Goal: Task Accomplishment & Management: Complete application form

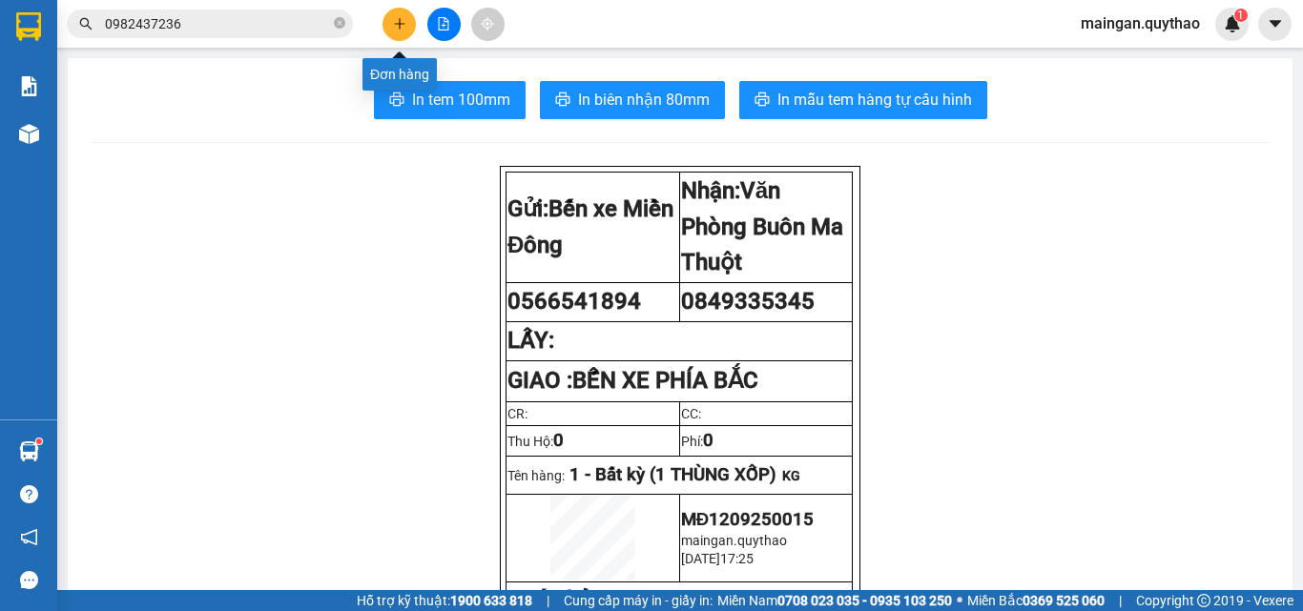
click at [434, 24] on button at bounding box center [443, 24] width 33 height 33
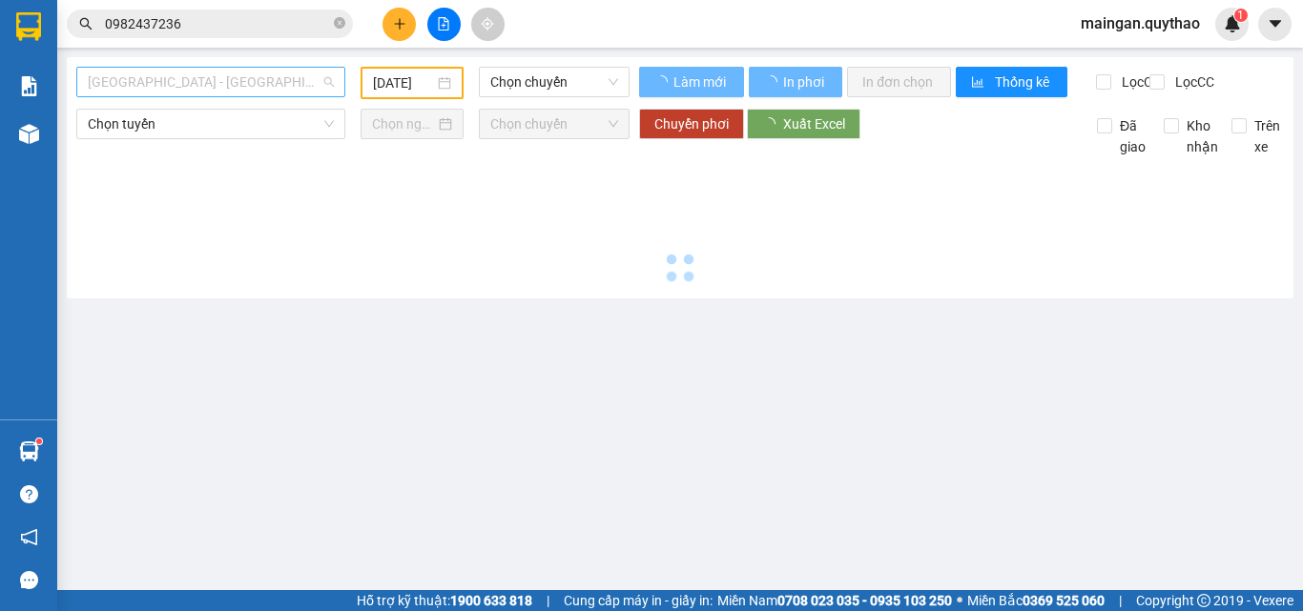
drag, startPoint x: 241, startPoint y: 89, endPoint x: 194, endPoint y: 284, distance: 201.3
click at [241, 91] on span "[GEOGRAPHIC_DATA] - [GEOGRAPHIC_DATA] ([GEOGRAPHIC_DATA] - [GEOGRAPHIC_DATA] cũ)" at bounding box center [211, 82] width 246 height 29
type input "[DATE]"
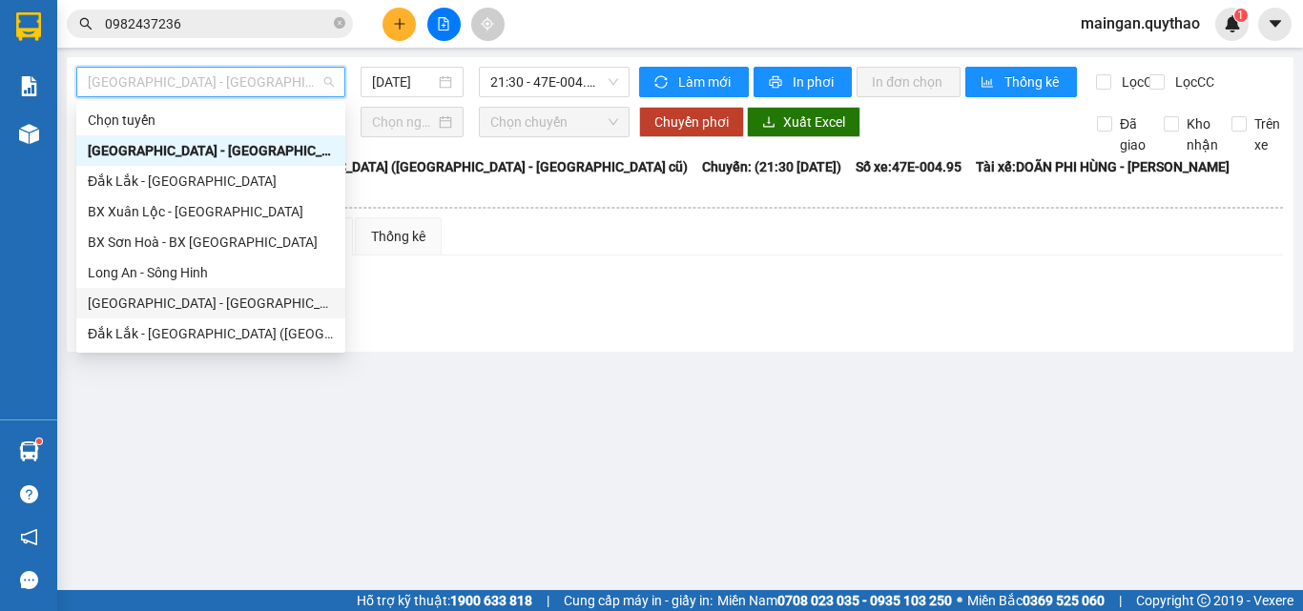
click at [263, 300] on div "[GEOGRAPHIC_DATA] - [GEOGRAPHIC_DATA] ([GEOGRAPHIC_DATA] mới)" at bounding box center [211, 303] width 246 height 21
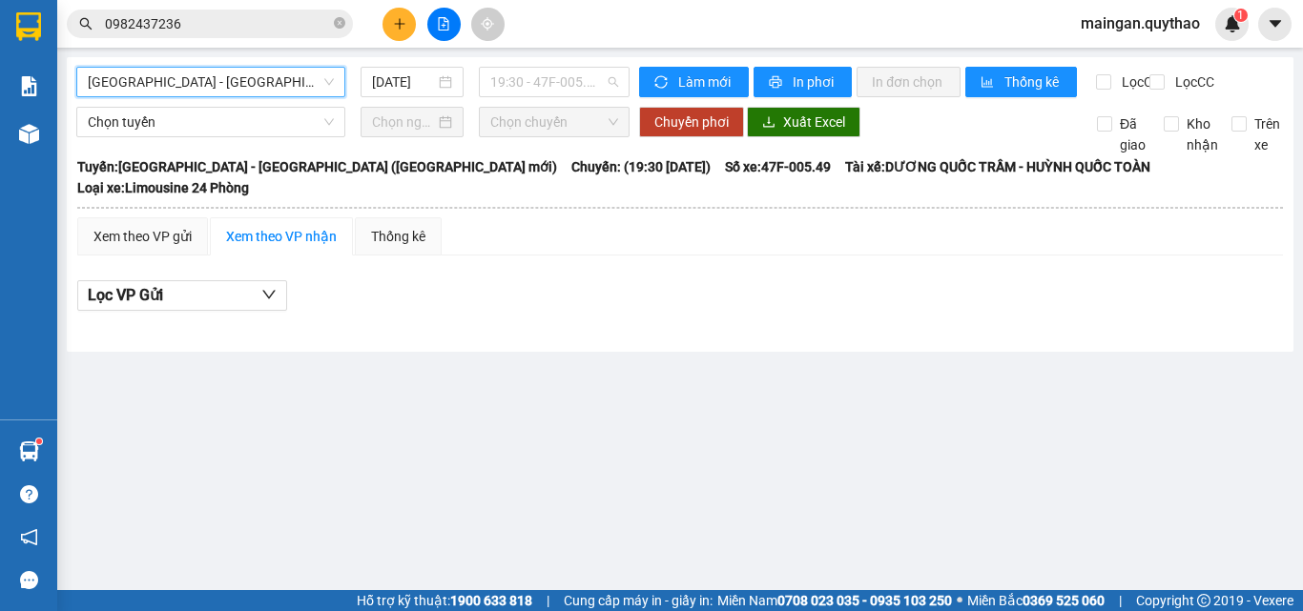
drag, startPoint x: 524, startPoint y: 85, endPoint x: 523, endPoint y: 97, distance: 12.4
click at [524, 89] on span "19:30 - 47F-005.49" at bounding box center [554, 82] width 128 height 29
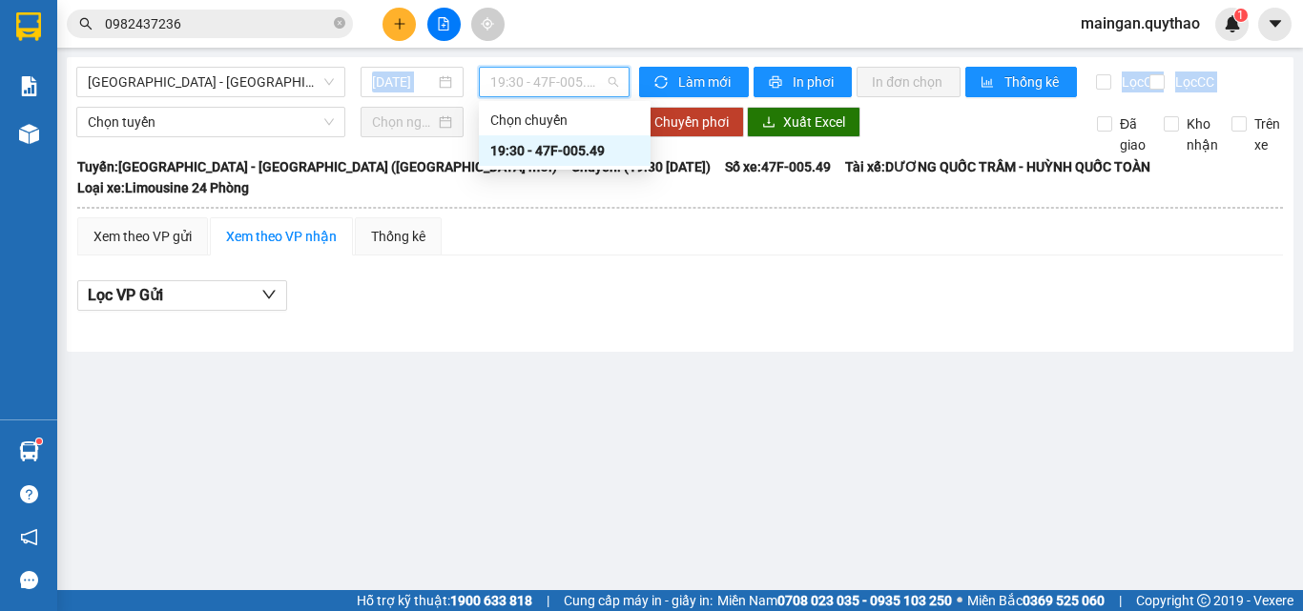
click at [406, 129] on div "[GEOGRAPHIC_DATA] - [GEOGRAPHIC_DATA] ([GEOGRAPHIC_DATA] mới) [DATE] 19:30 - 47…" at bounding box center [680, 204] width 1227 height 295
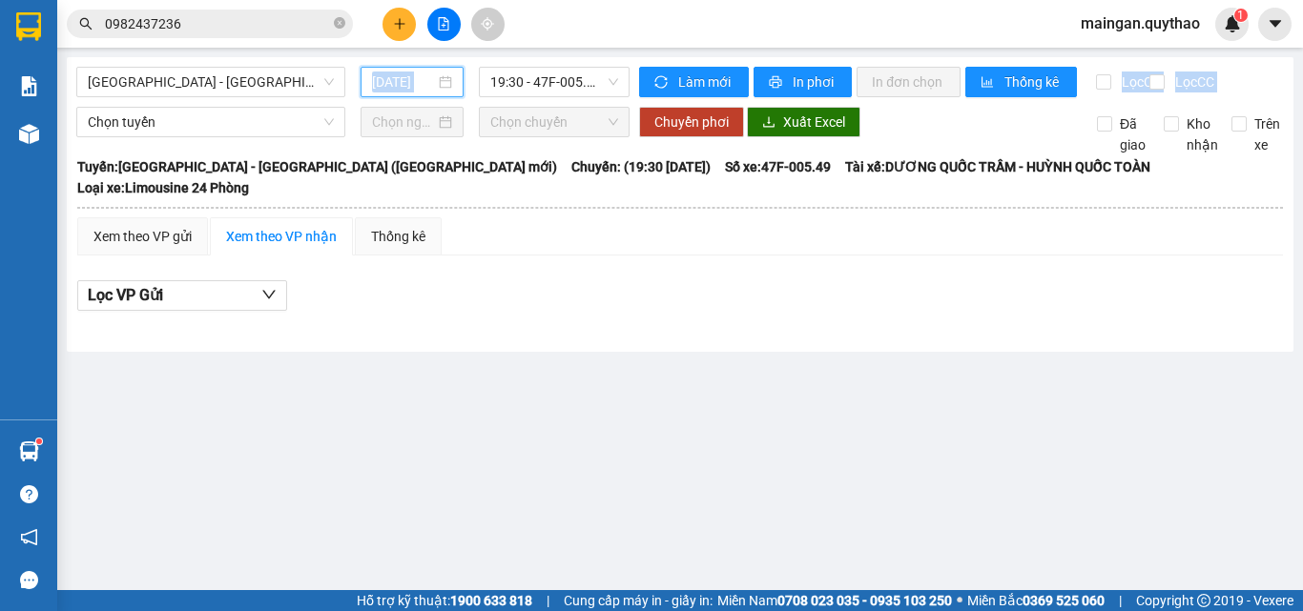
click at [419, 89] on input "[DATE]" at bounding box center [403, 82] width 63 height 21
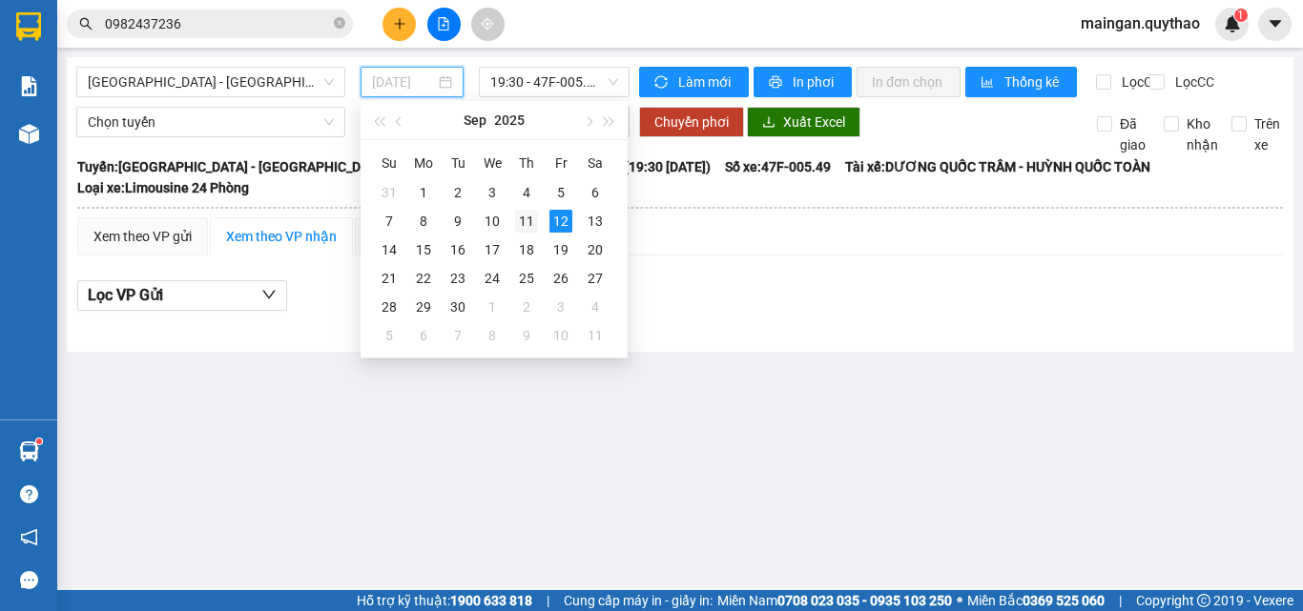
click at [522, 223] on div "11" at bounding box center [526, 221] width 23 height 23
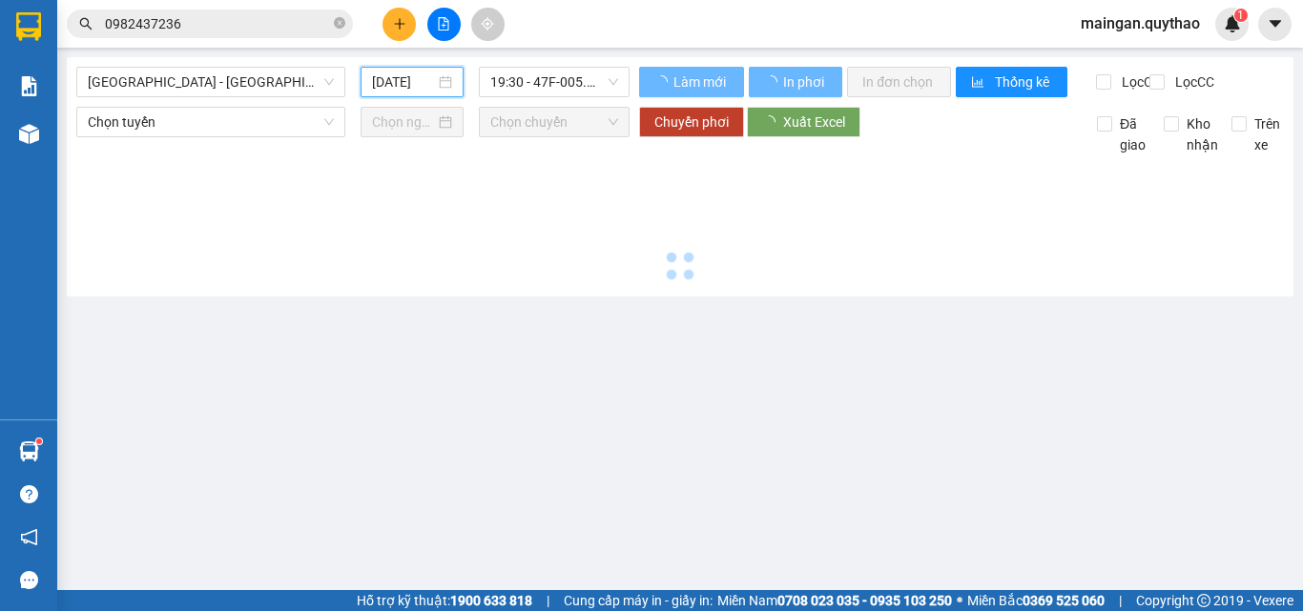
type input "[DATE]"
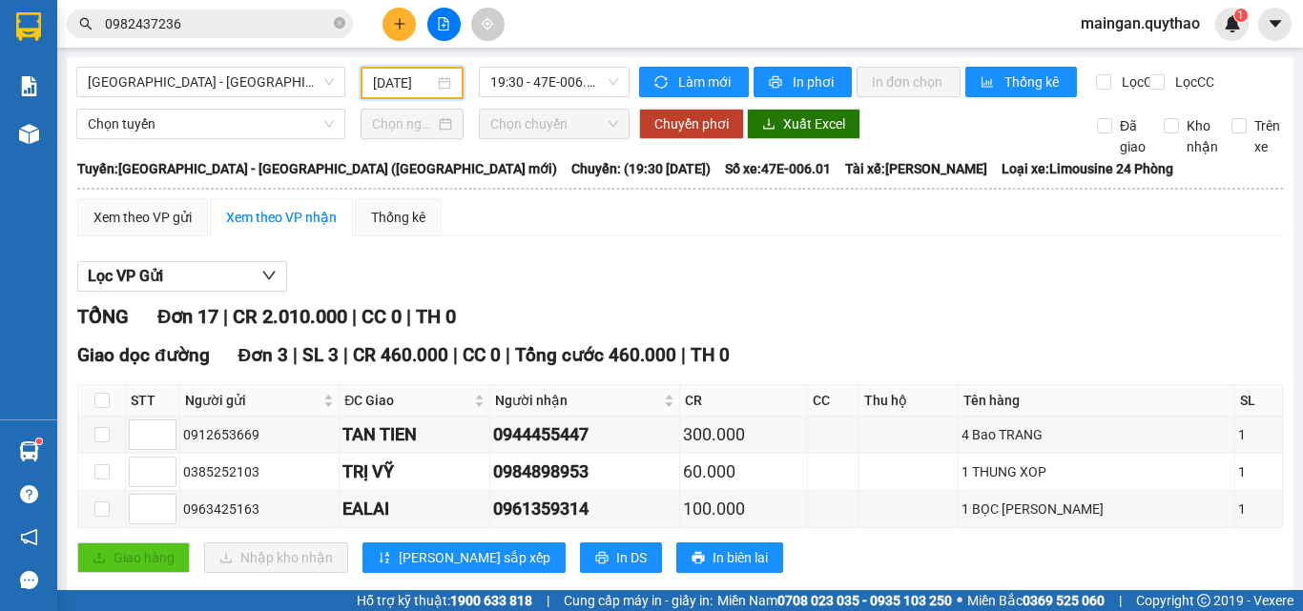
drag, startPoint x: 318, startPoint y: 119, endPoint x: 333, endPoint y: 106, distance: 20.3
click at [399, 28] on icon "plus" at bounding box center [399, 23] width 13 height 13
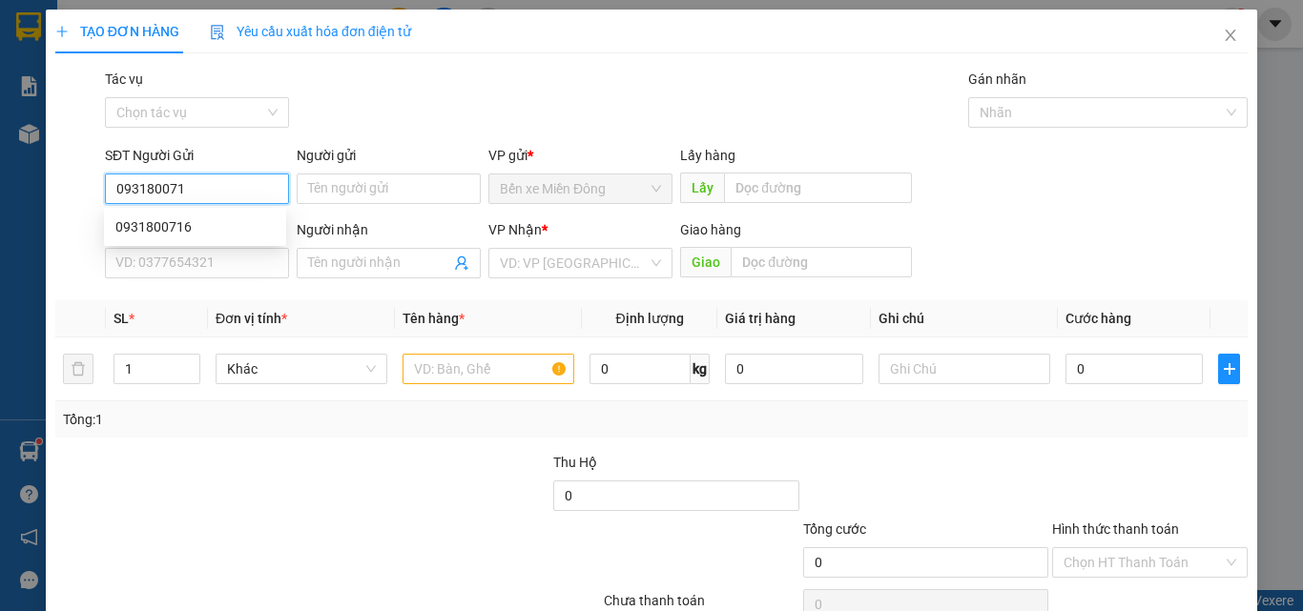
type input "0931800716"
drag, startPoint x: 224, startPoint y: 224, endPoint x: 250, endPoint y: 228, distance: 26.0
click at [224, 223] on div "0931800716" at bounding box center [194, 227] width 159 height 21
type input "0793523481"
type input "0931800716"
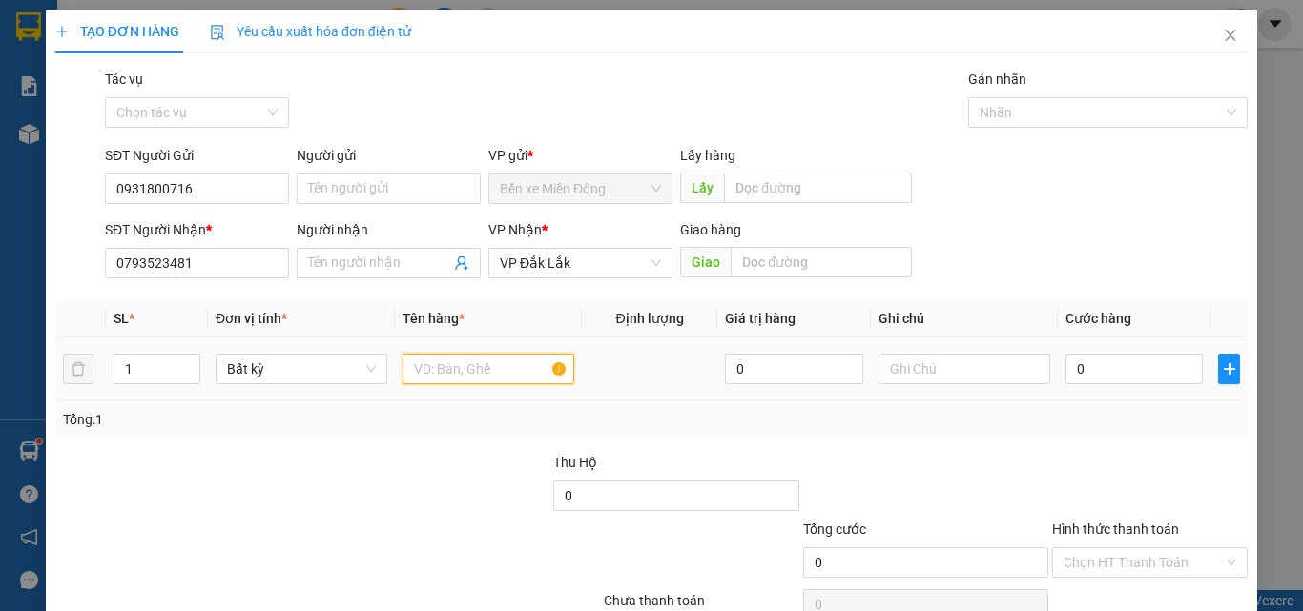
click at [461, 359] on input "text" at bounding box center [489, 369] width 172 height 31
type input "1 TÚM"
type input "05"
type input "5"
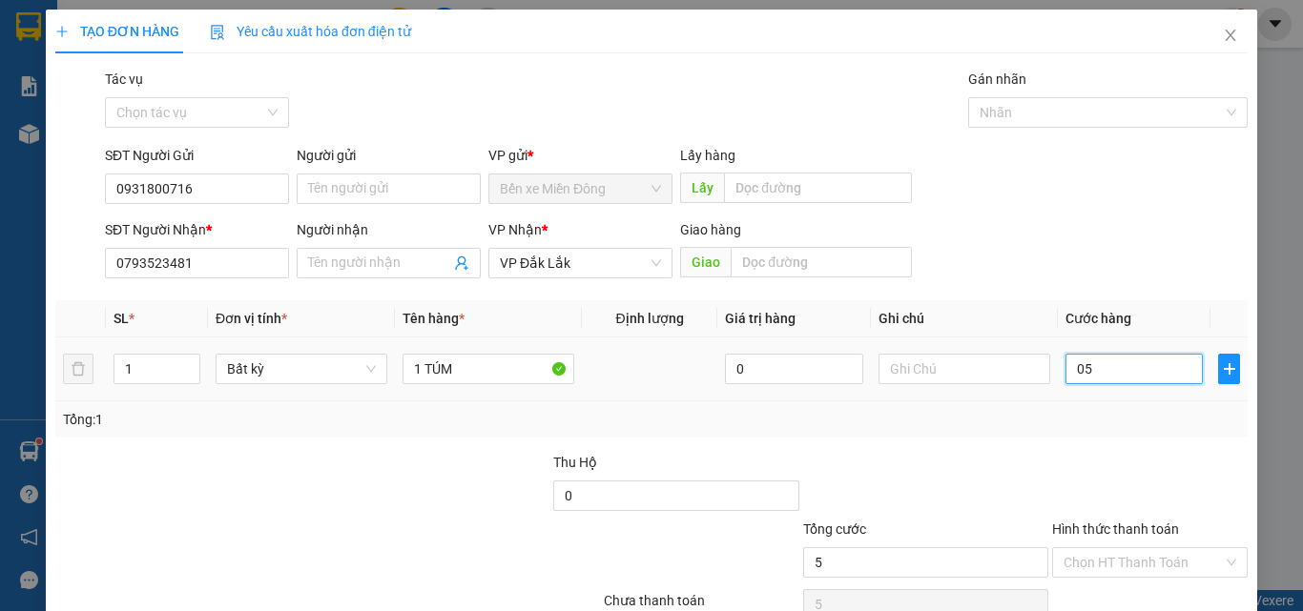
type input "050"
type input "50"
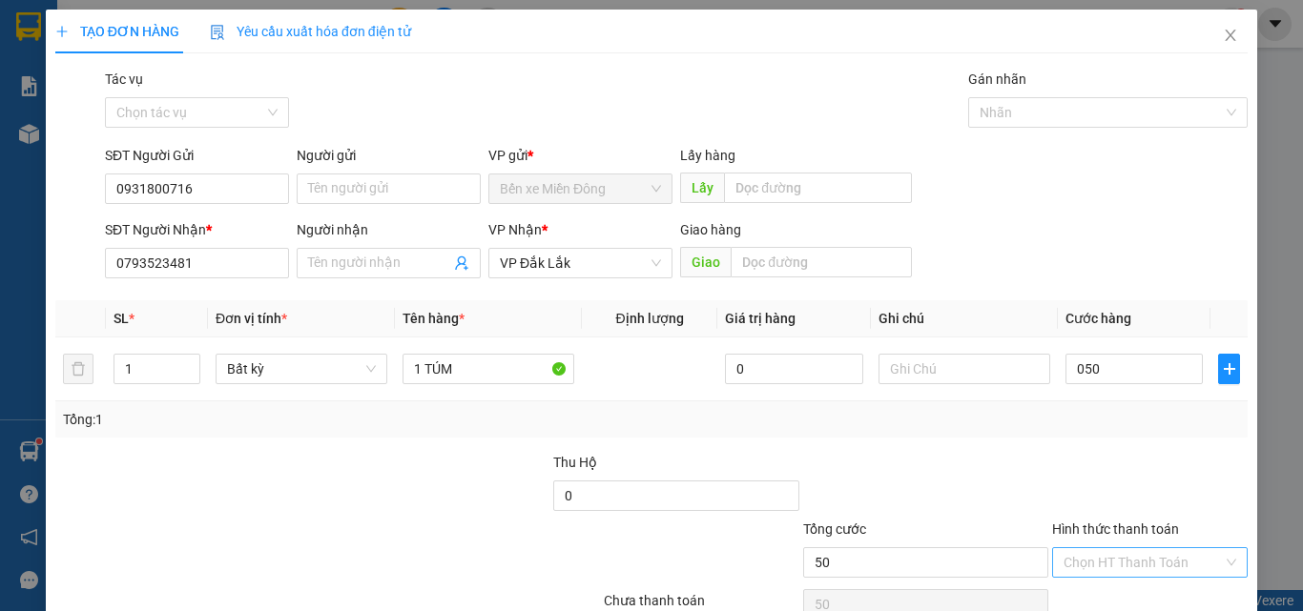
type input "50.000"
drag, startPoint x: 1148, startPoint y: 565, endPoint x: 1139, endPoint y: 546, distance: 21.3
click at [1148, 564] on input "Hình thức thanh toán" at bounding box center [1143, 562] width 159 height 29
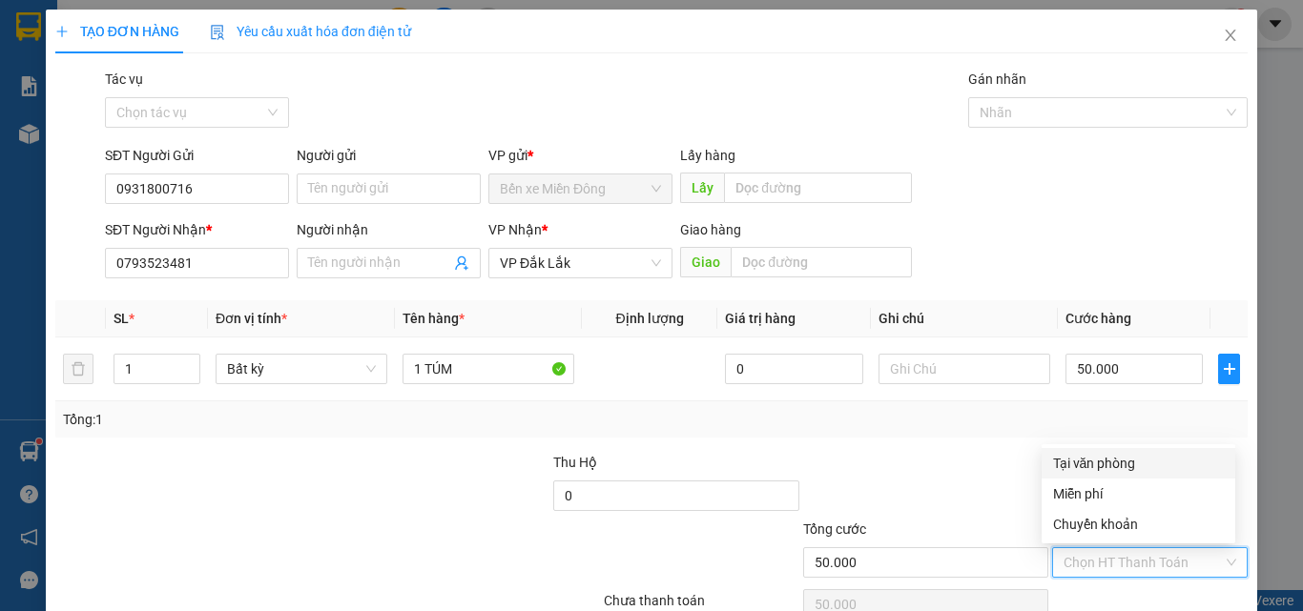
click at [1122, 455] on div "Tại văn phòng" at bounding box center [1138, 463] width 171 height 21
type input "0"
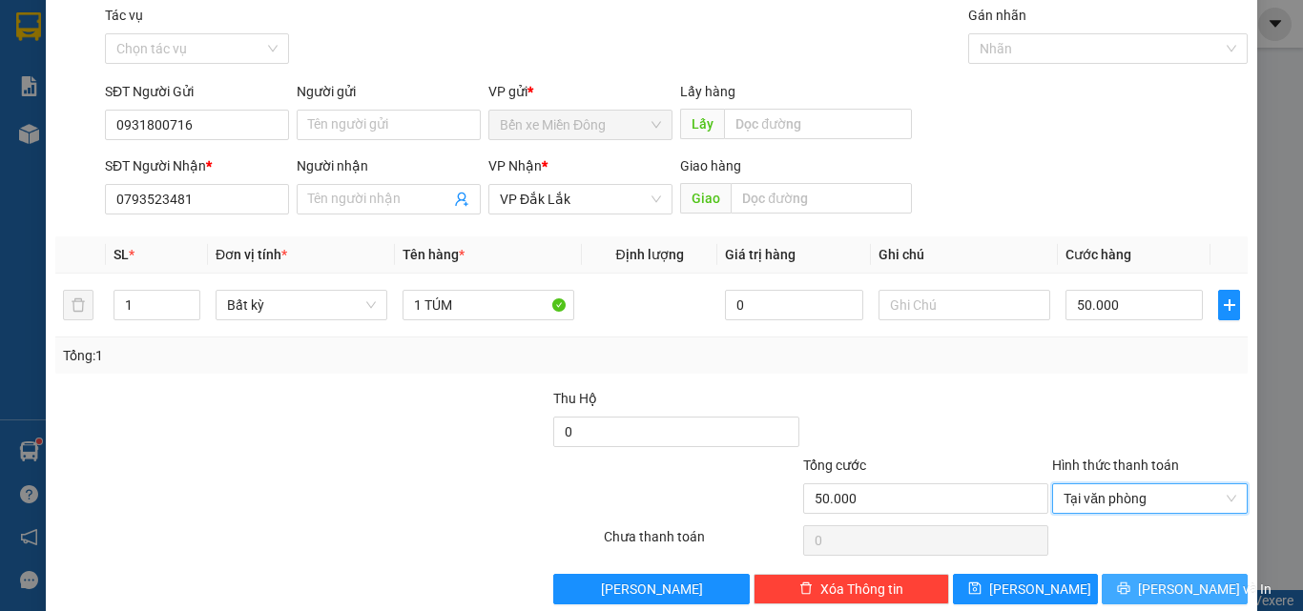
scroll to position [94, 0]
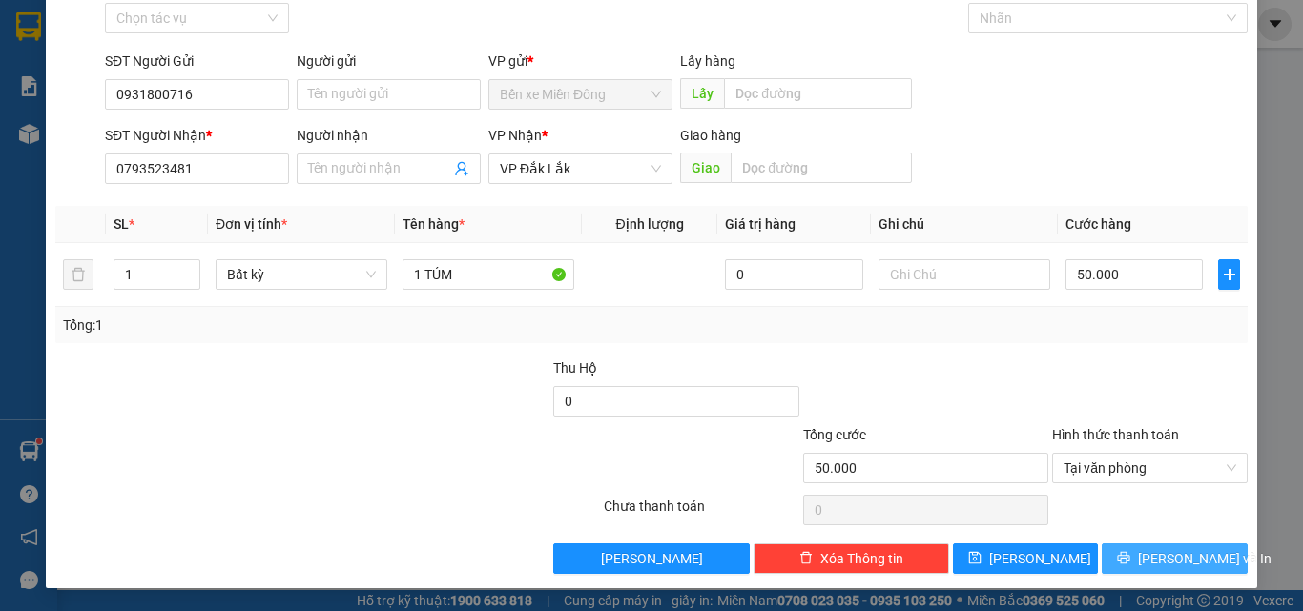
click at [1168, 552] on span "[PERSON_NAME] và In" at bounding box center [1205, 558] width 134 height 21
drag, startPoint x: 1168, startPoint y: 552, endPoint x: 1078, endPoint y: 517, distance: 96.4
click at [1159, 548] on span "[PERSON_NAME] và In" at bounding box center [1205, 558] width 134 height 21
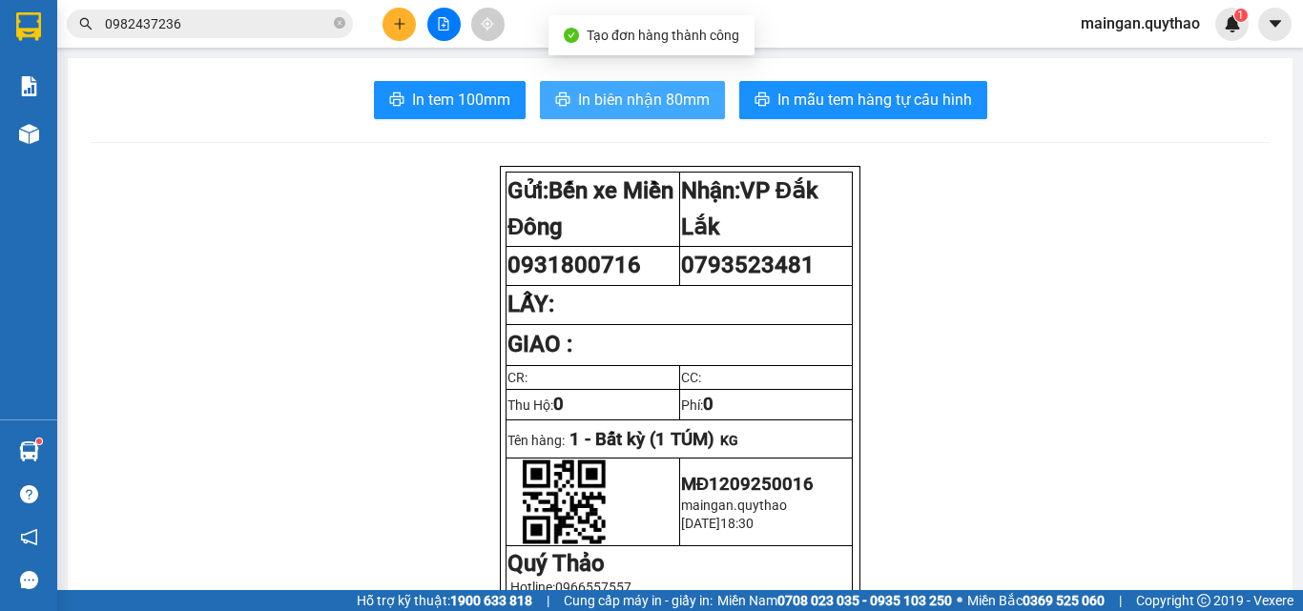
click at [684, 106] on span "In biên nhận 80mm" at bounding box center [644, 100] width 132 height 24
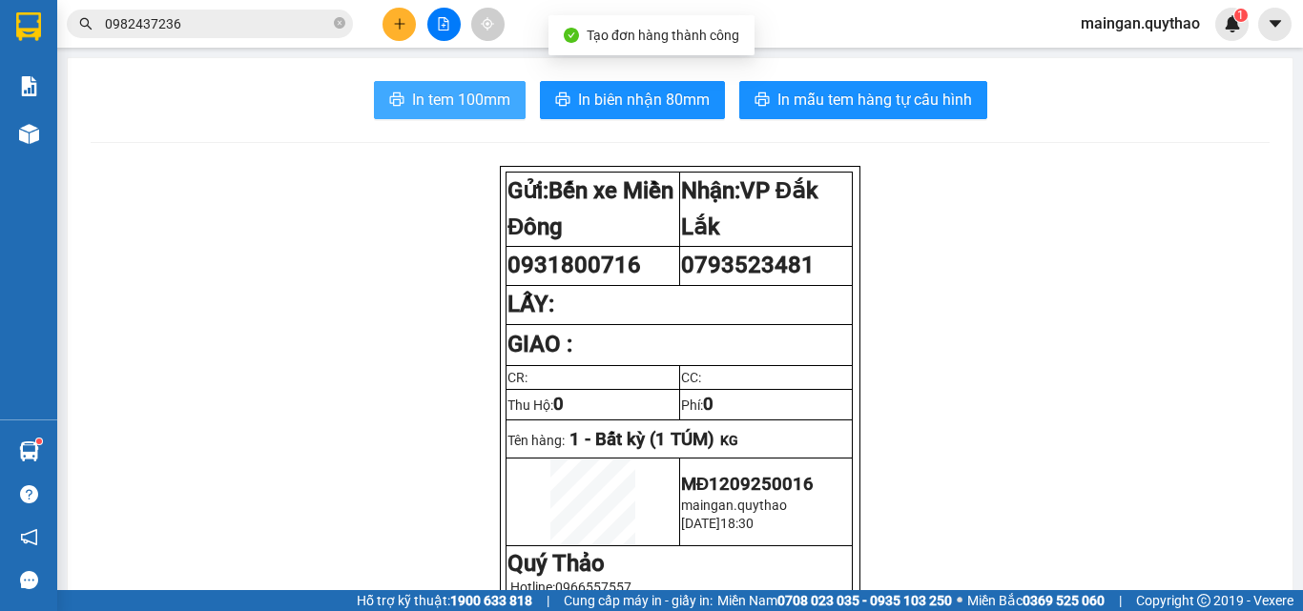
click at [483, 105] on span "In tem 100mm" at bounding box center [461, 100] width 98 height 24
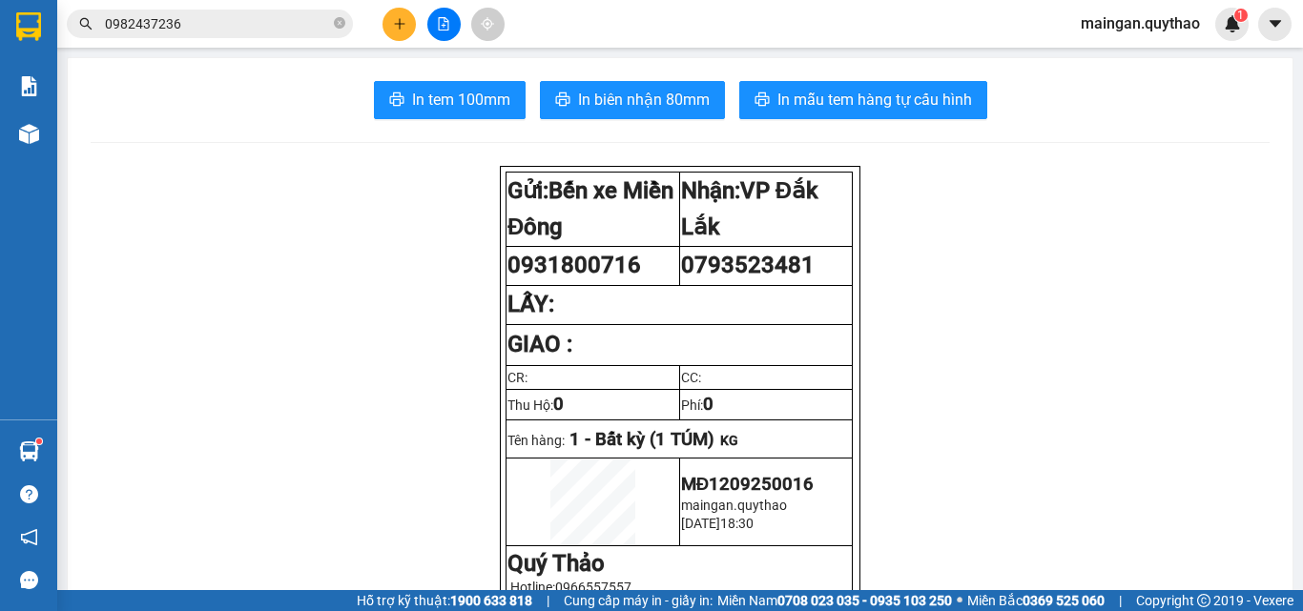
click at [403, 26] on icon "plus" at bounding box center [399, 23] width 13 height 13
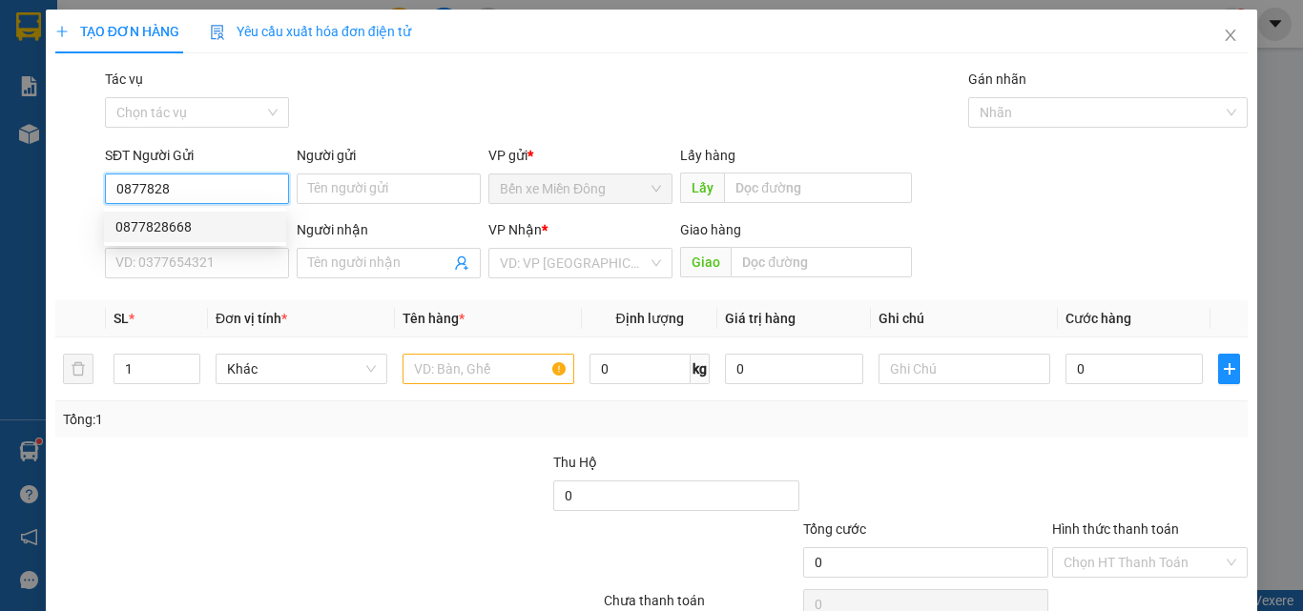
click at [213, 230] on div "0877828668" at bounding box center [194, 227] width 159 height 21
type input "0877828668"
type input "0369608092"
type input "0877828668"
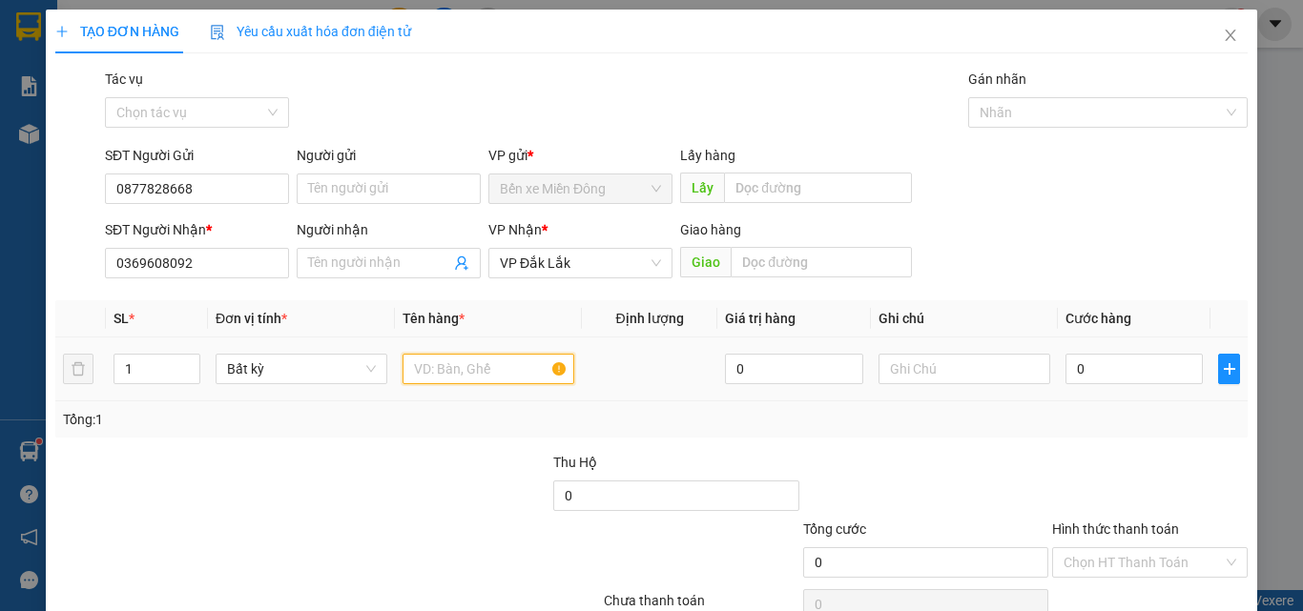
drag, startPoint x: 458, startPoint y: 378, endPoint x: 461, endPoint y: 359, distance: 19.3
click at [458, 376] on input "text" at bounding box center [489, 369] width 172 height 31
type input "1 HỘP"
drag, startPoint x: 1069, startPoint y: 368, endPoint x: 1066, endPoint y: 378, distance: 10.0
click at [1070, 368] on input "0" at bounding box center [1133, 369] width 137 height 31
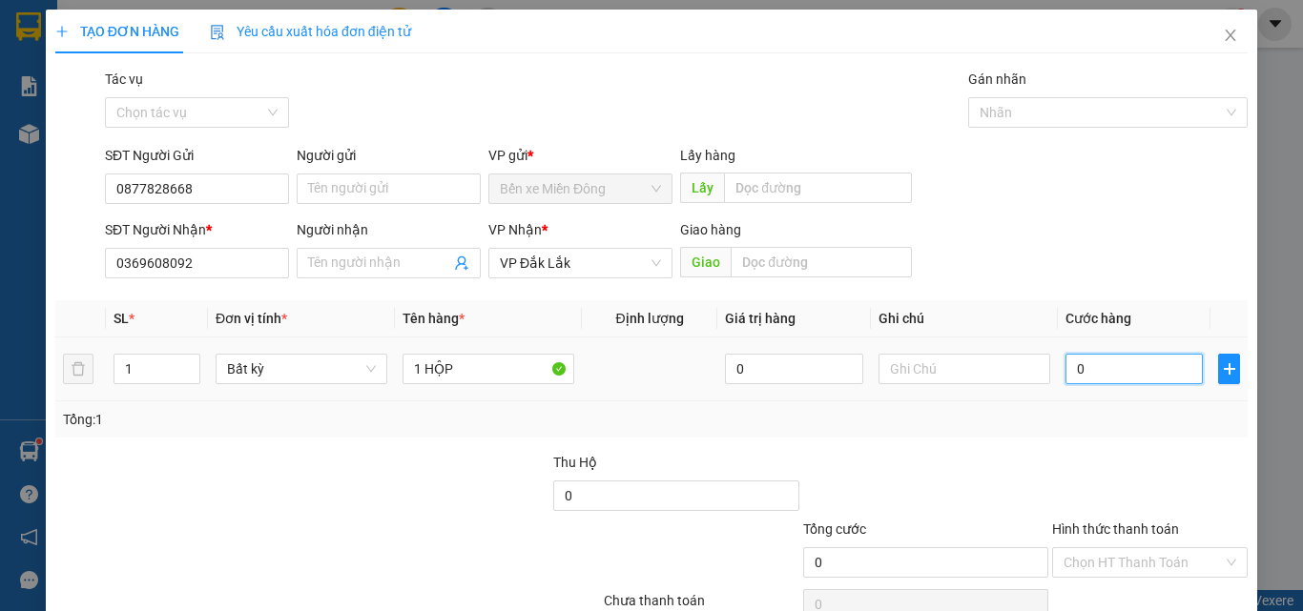
type input "03"
type input "3"
type input "030"
type input "30"
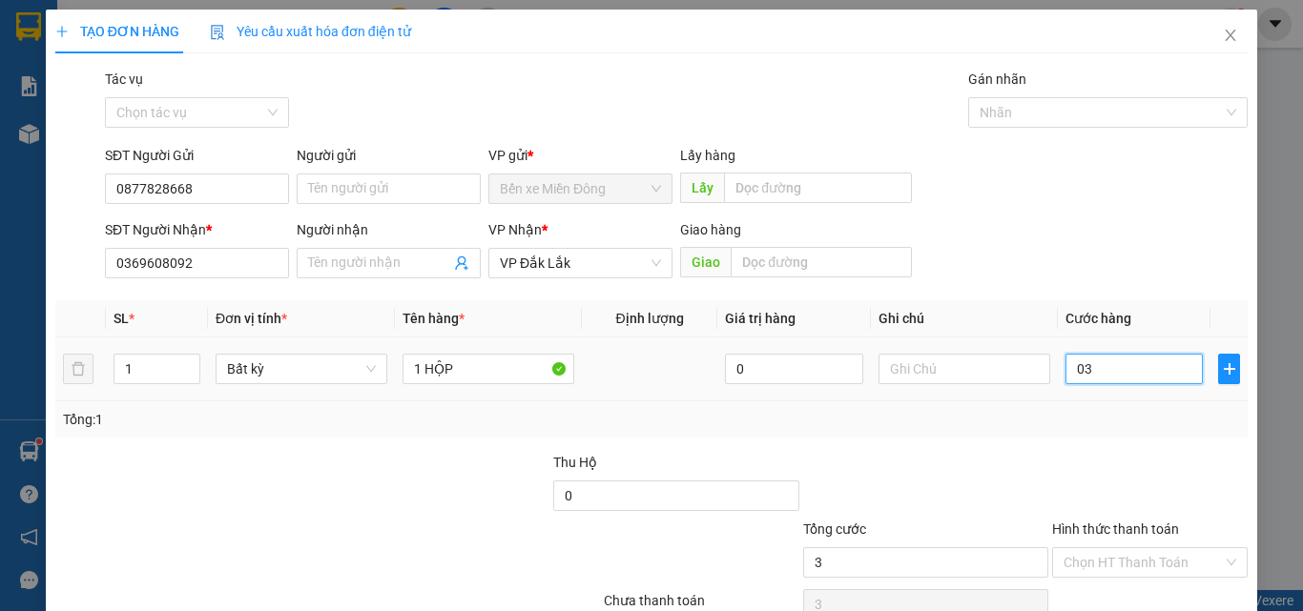
type input "30"
click at [1107, 448] on div "Transit Pickup Surcharge Ids Transit Deliver Surcharge Ids Transit Deliver Surc…" at bounding box center [651, 369] width 1192 height 600
type input "30.000"
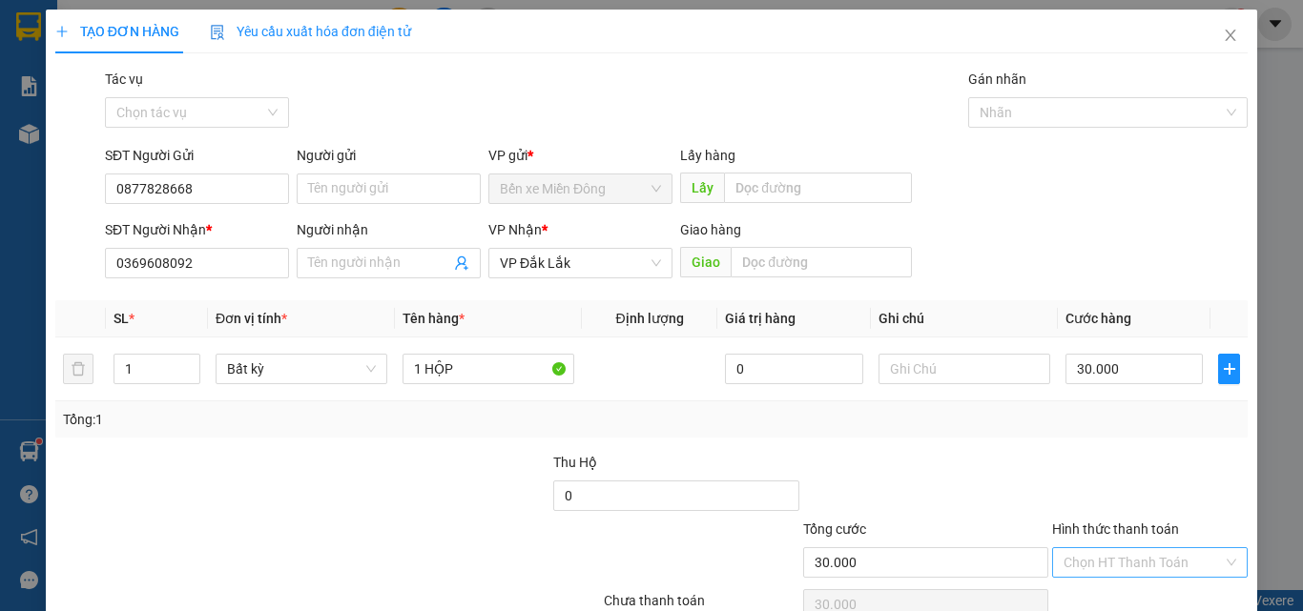
click at [1091, 554] on input "Hình thức thanh toán" at bounding box center [1143, 562] width 159 height 29
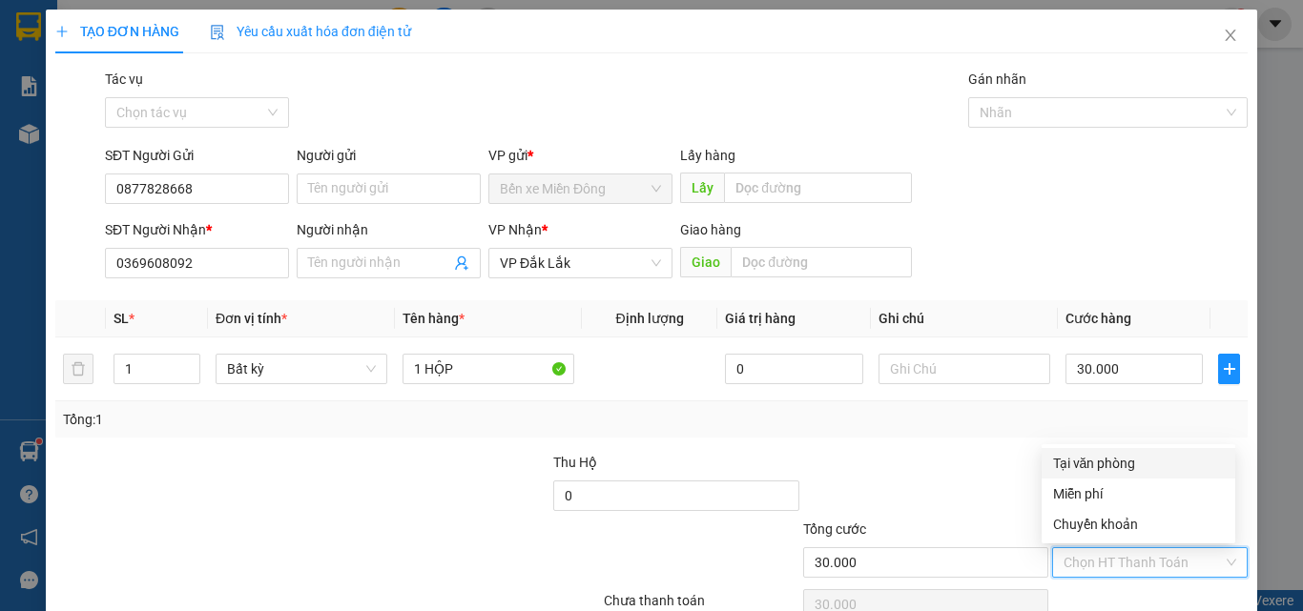
click at [1087, 475] on div "Tại văn phòng" at bounding box center [1139, 463] width 194 height 31
type input "0"
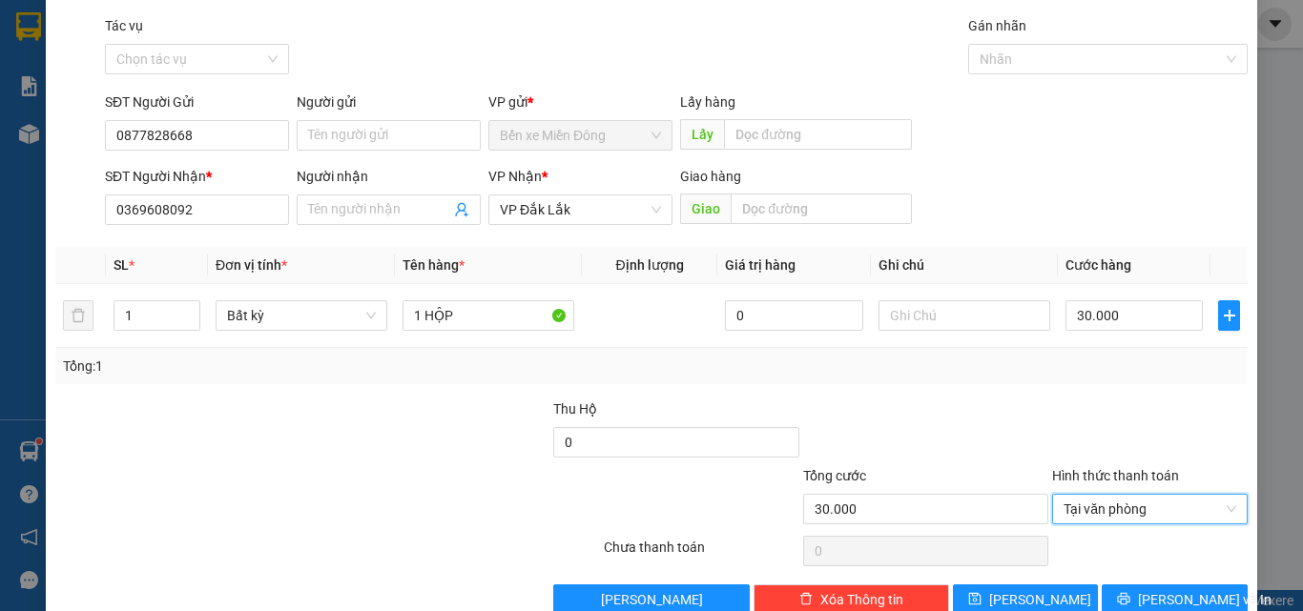
scroll to position [94, 0]
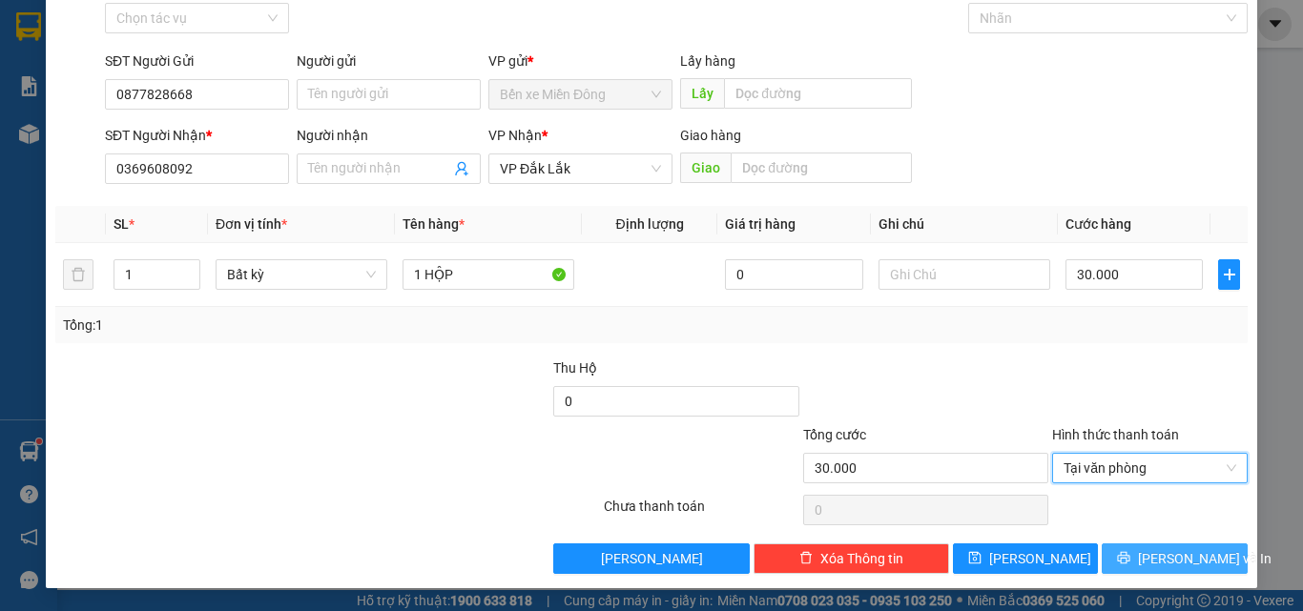
click at [1149, 546] on div "Transit Pickup Surcharge Ids Transit Deliver Surcharge Ids Transit Deliver Surc…" at bounding box center [651, 274] width 1192 height 600
click at [1149, 547] on button "[PERSON_NAME] và In" at bounding box center [1175, 559] width 146 height 31
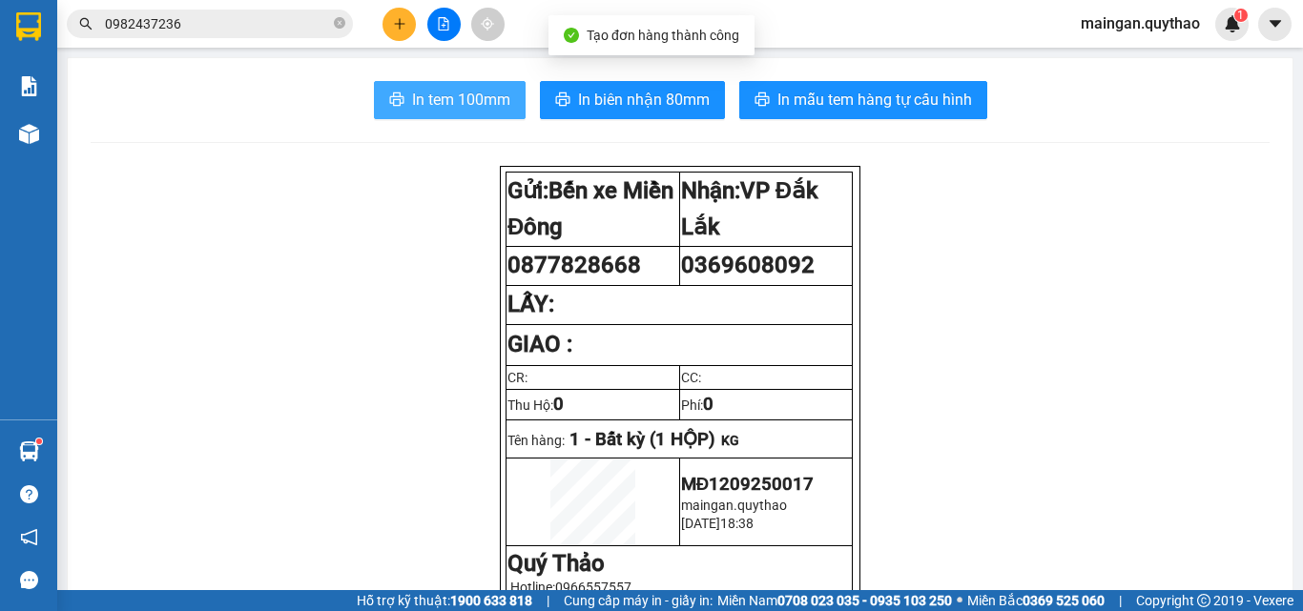
drag, startPoint x: 461, startPoint y: 99, endPoint x: 466, endPoint y: 114, distance: 16.3
click at [461, 101] on span "In tem 100mm" at bounding box center [461, 100] width 98 height 24
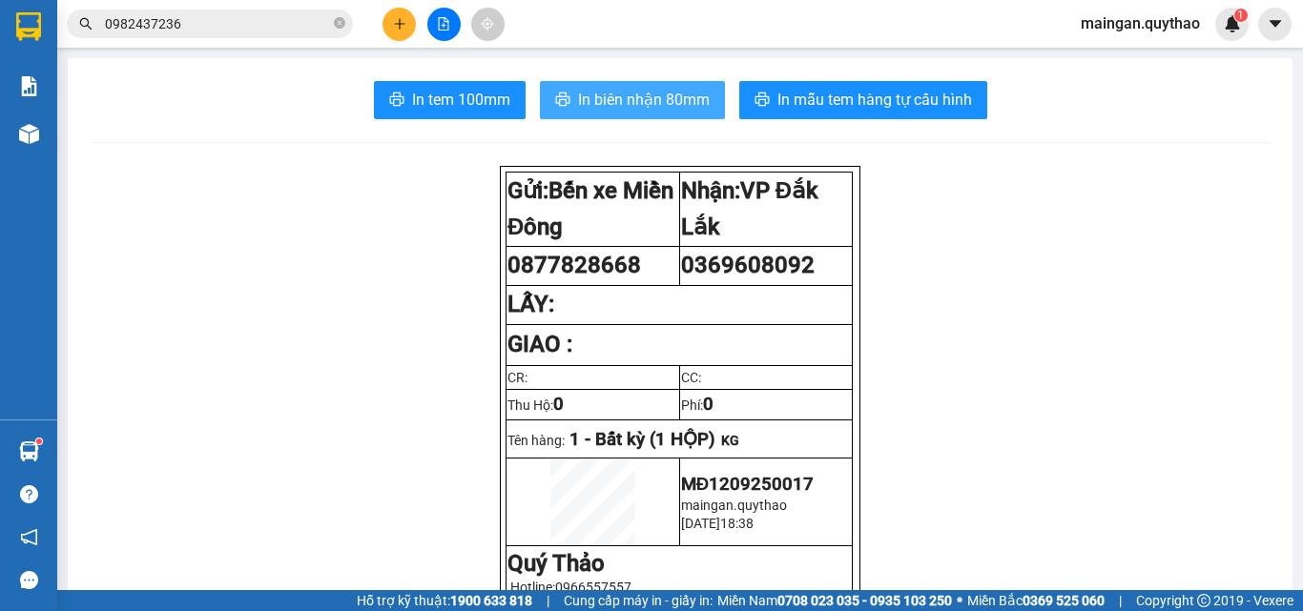
click at [601, 96] on span "In biên nhận 80mm" at bounding box center [644, 100] width 132 height 24
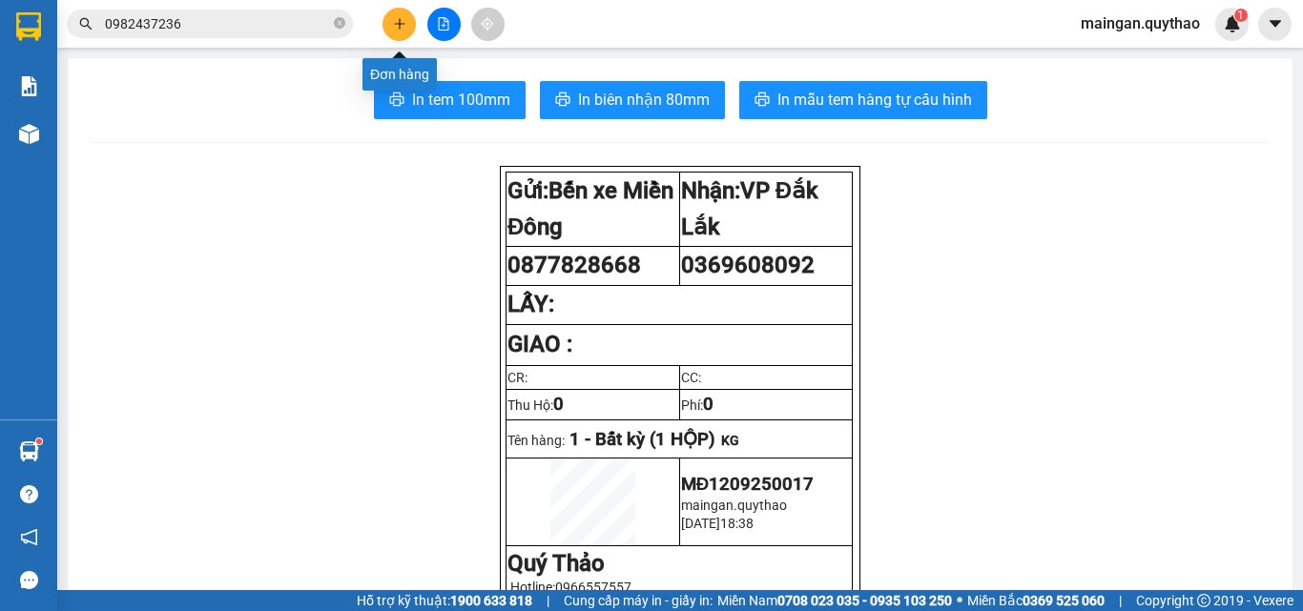
click at [391, 31] on button at bounding box center [398, 24] width 33 height 33
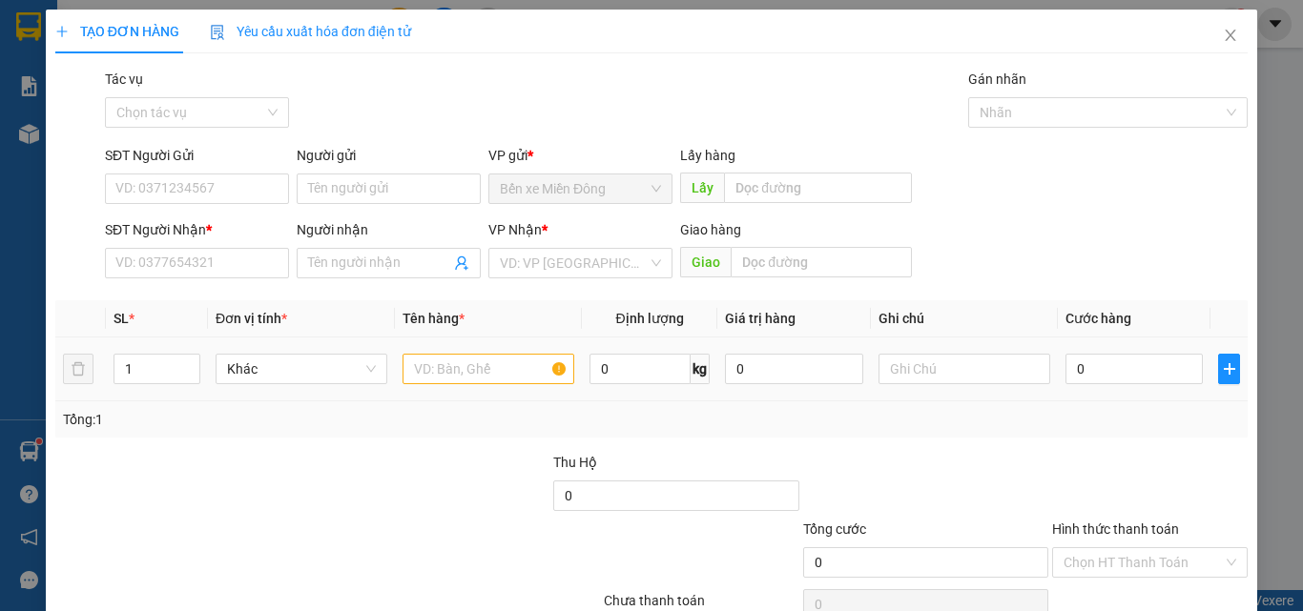
drag, startPoint x: 481, startPoint y: 384, endPoint x: 466, endPoint y: 336, distance: 50.7
click at [481, 378] on div at bounding box center [489, 369] width 172 height 38
click at [503, 362] on input "text" at bounding box center [489, 369] width 172 height 31
type input "1 THÙNG XỐP"
click at [1074, 376] on input "0" at bounding box center [1133, 369] width 137 height 31
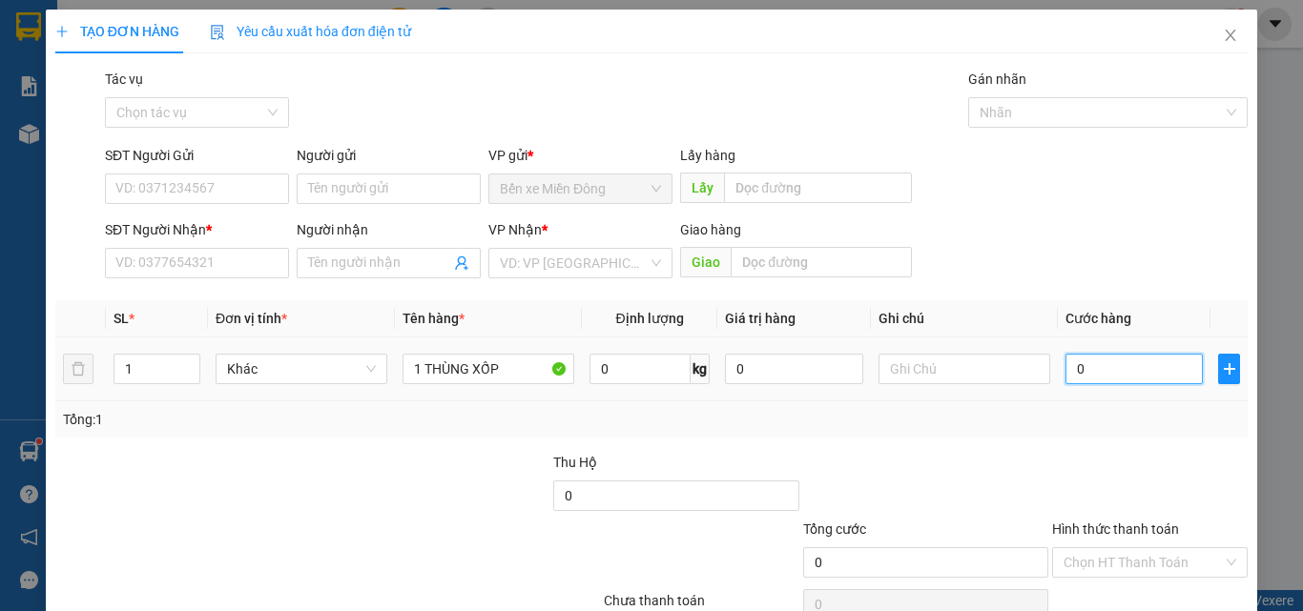
type input "05"
type input "5"
type input "050"
type input "50"
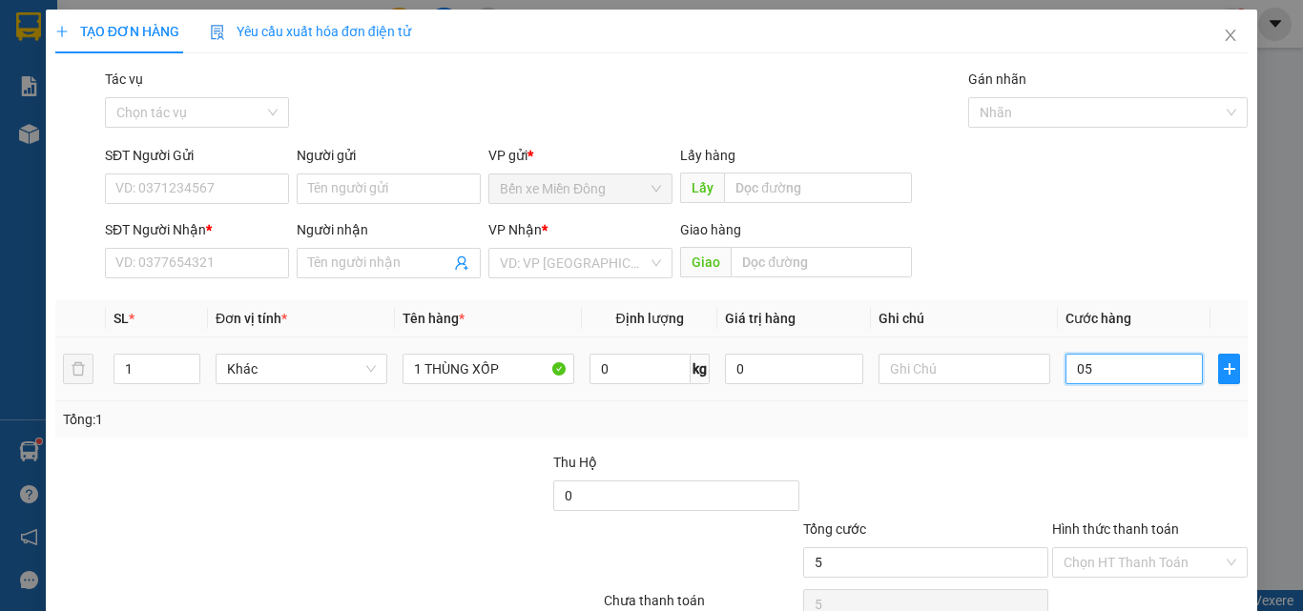
type input "50"
type input "50.000"
click at [1099, 417] on div "Tổng: 1" at bounding box center [651, 419] width 1177 height 21
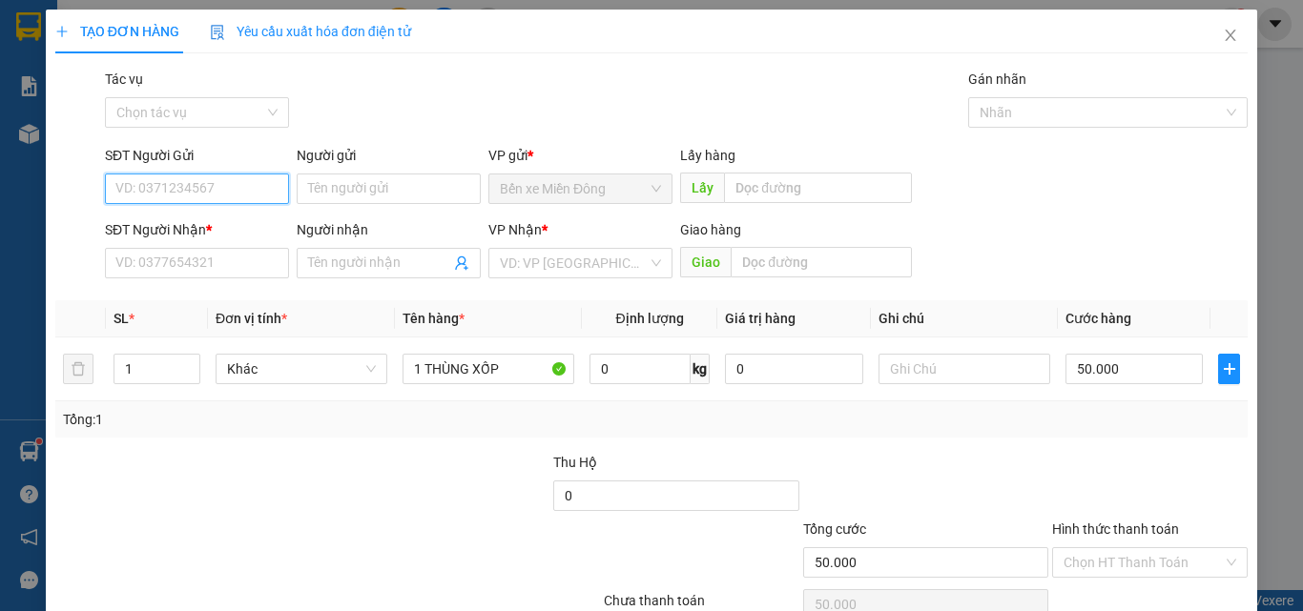
click at [221, 196] on input "SĐT Người Gửi" at bounding box center [197, 189] width 184 height 31
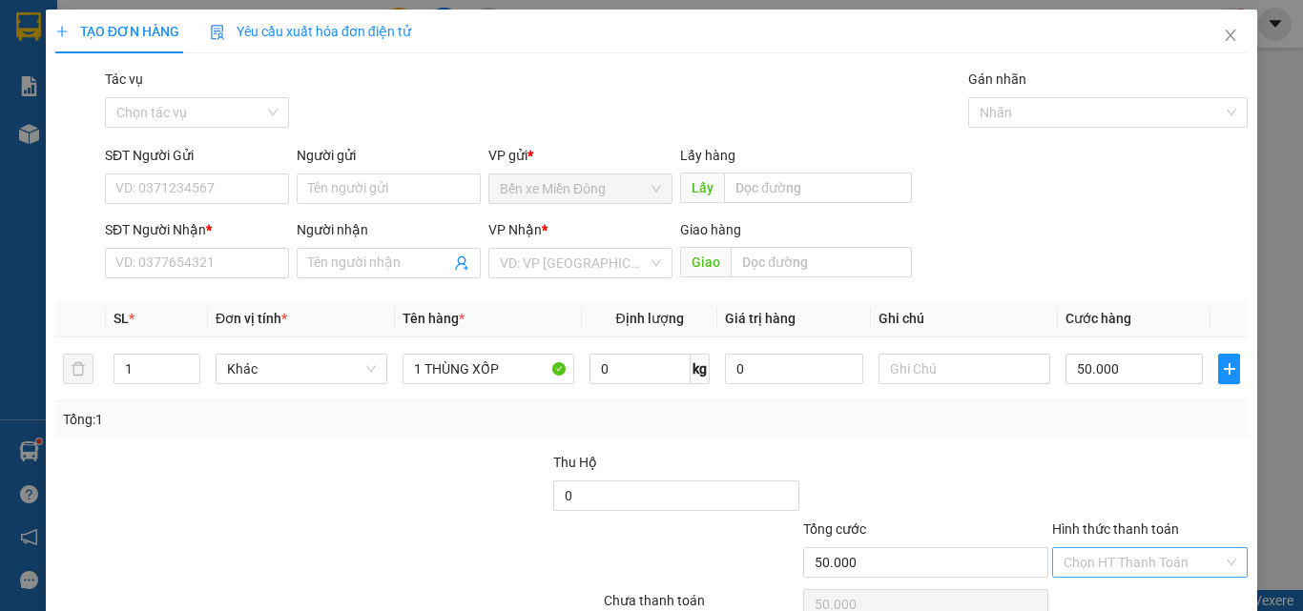
click at [1181, 567] on input "Hình thức thanh toán" at bounding box center [1143, 562] width 159 height 29
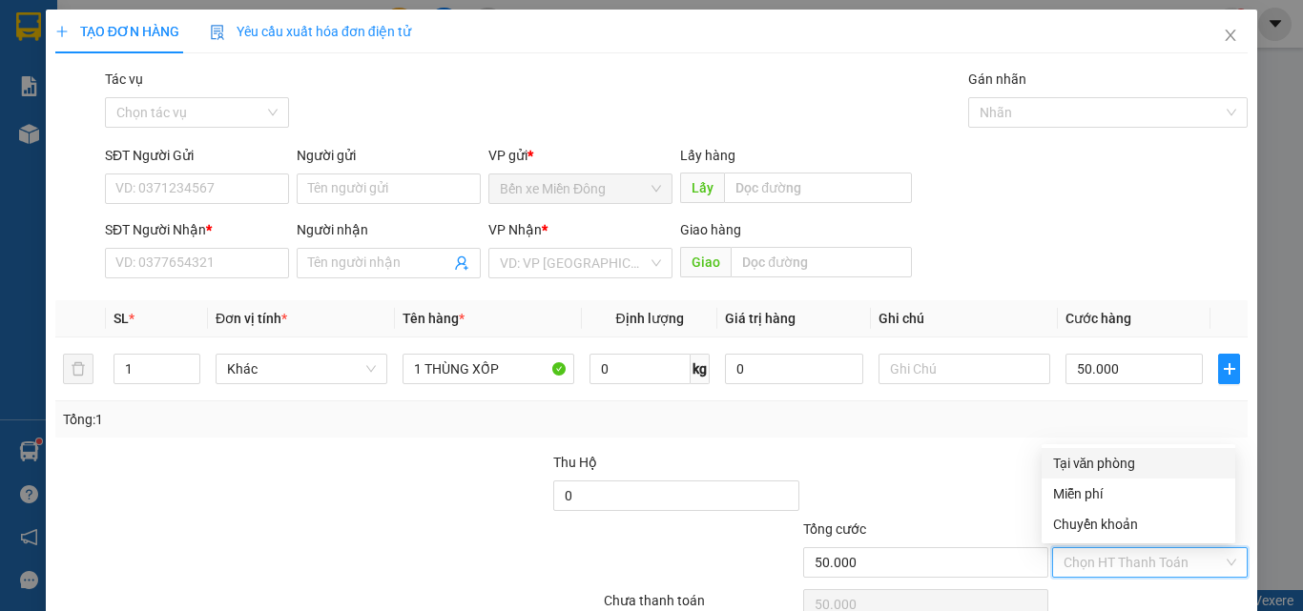
click at [1090, 457] on div "Tại văn phòng" at bounding box center [1138, 463] width 171 height 21
type input "0"
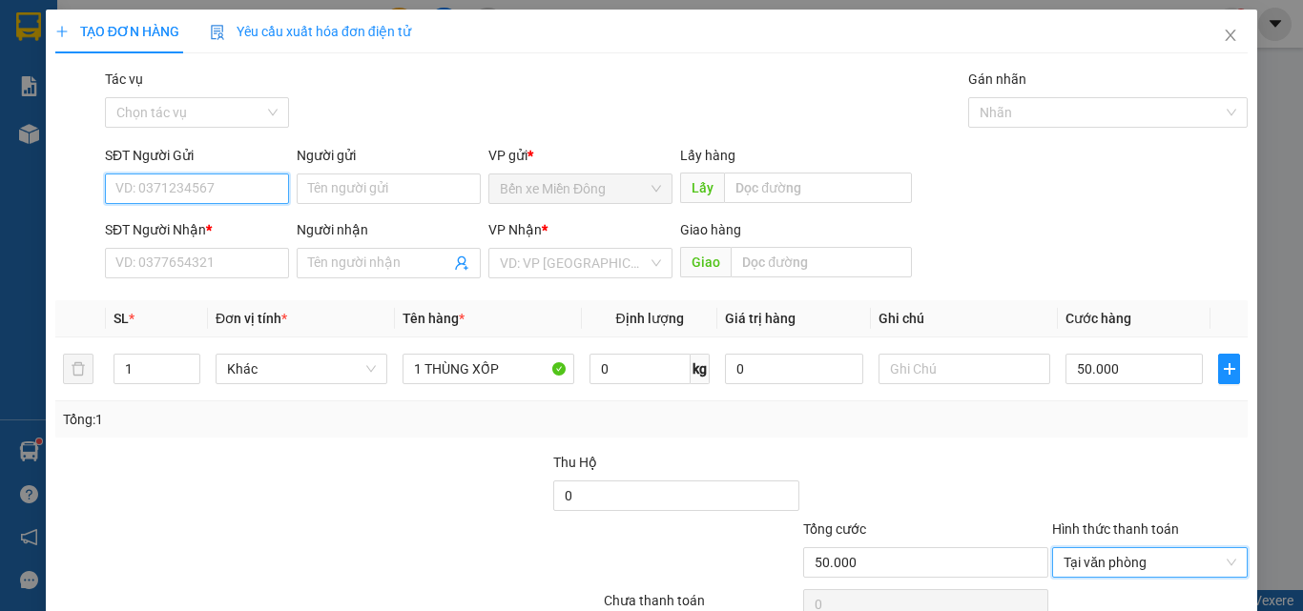
click at [225, 186] on input "SĐT Người Gửi" at bounding box center [197, 189] width 184 height 31
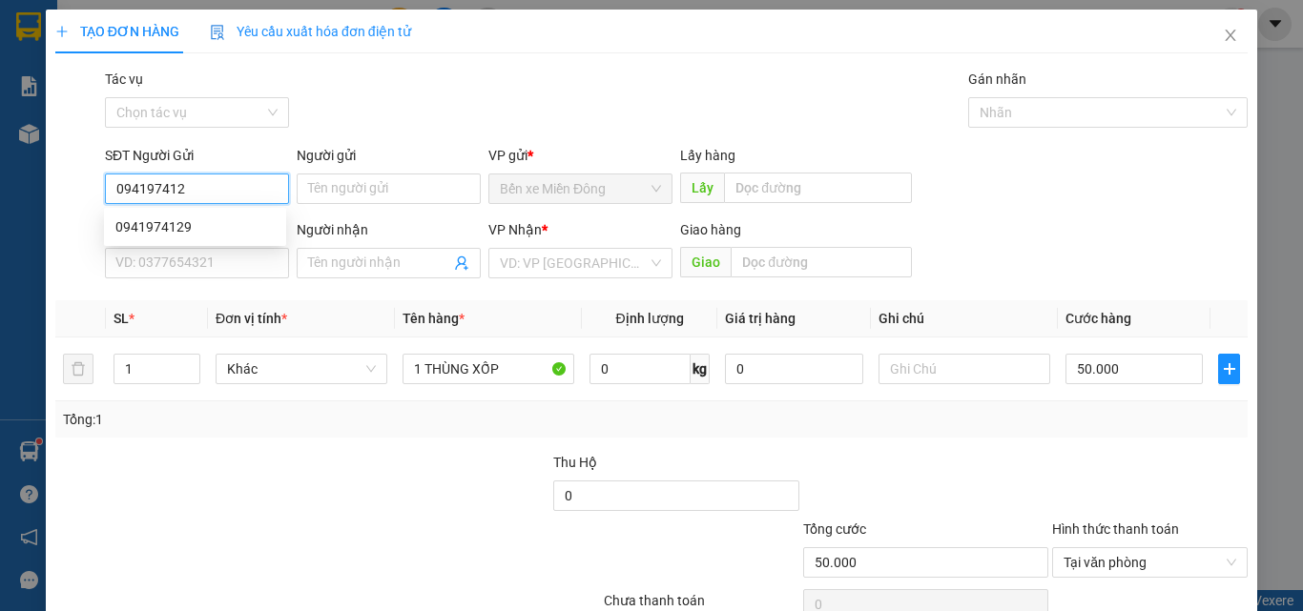
type input "0941974129"
click at [228, 224] on div "0941974129" at bounding box center [194, 227] width 159 height 21
type input "0945279978"
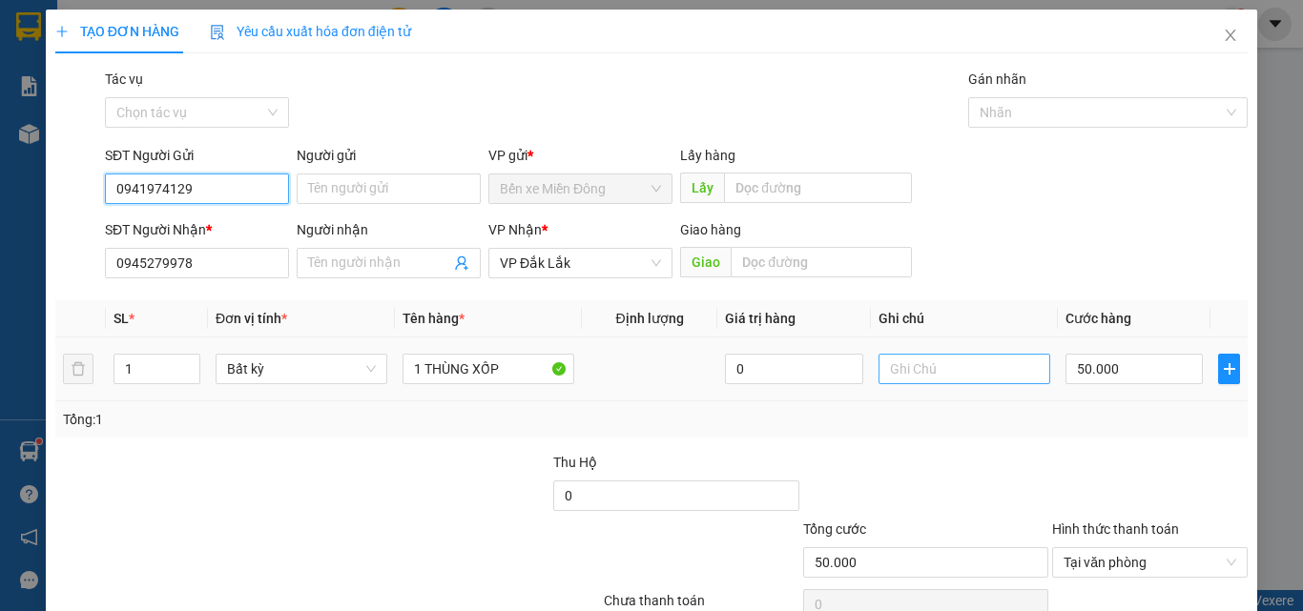
scroll to position [94, 0]
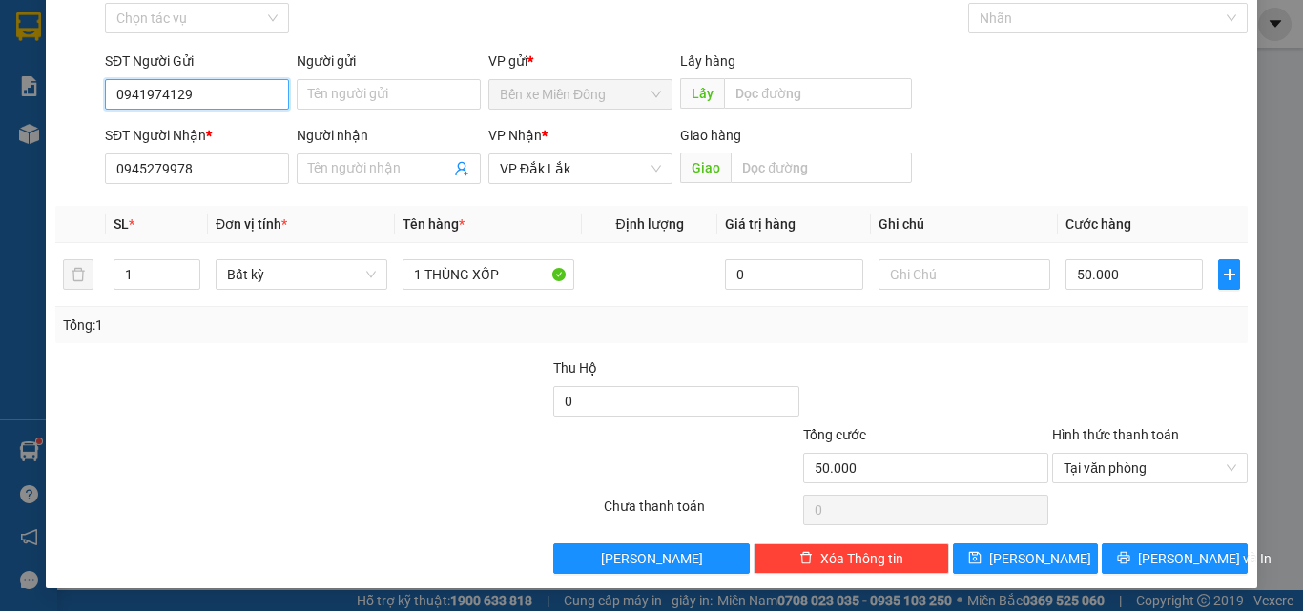
type input "0941974129"
click at [0, 107] on div "TẠO ĐƠN HÀNG Yêu cầu xuất hóa đơn điện tử Transit Pickup Surcharge Ids Transit …" at bounding box center [651, 305] width 1303 height 611
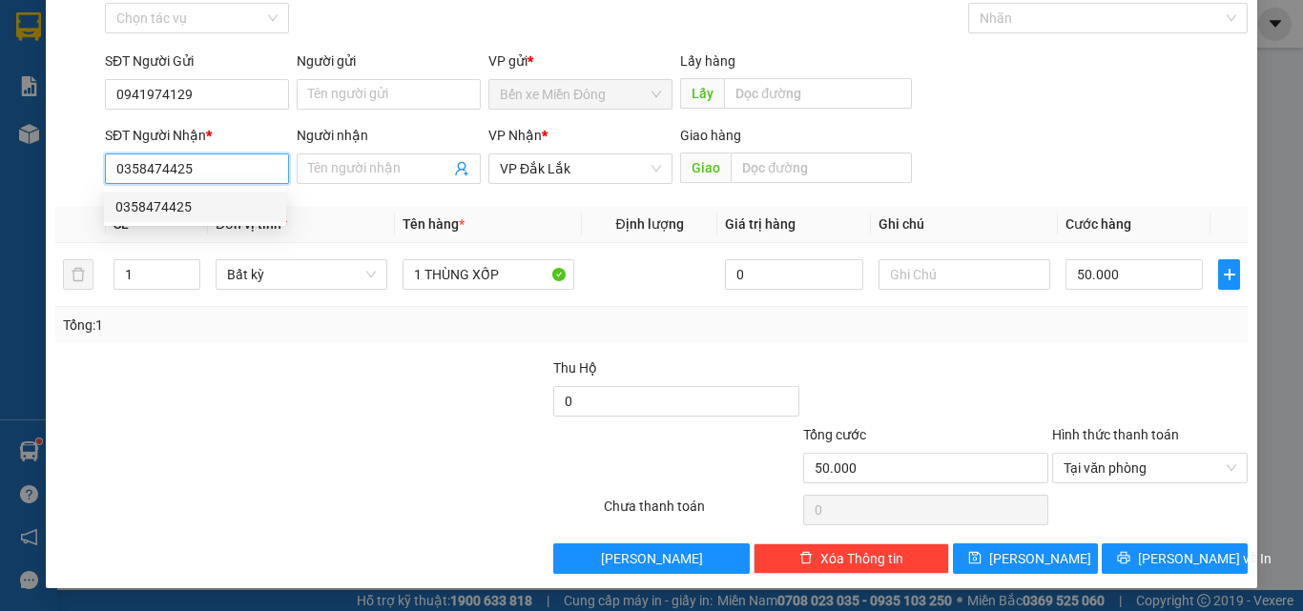
drag, startPoint x: 157, startPoint y: 202, endPoint x: 1006, endPoint y: 418, distance: 875.9
click at [160, 202] on div "0358474425" at bounding box center [194, 206] width 159 height 21
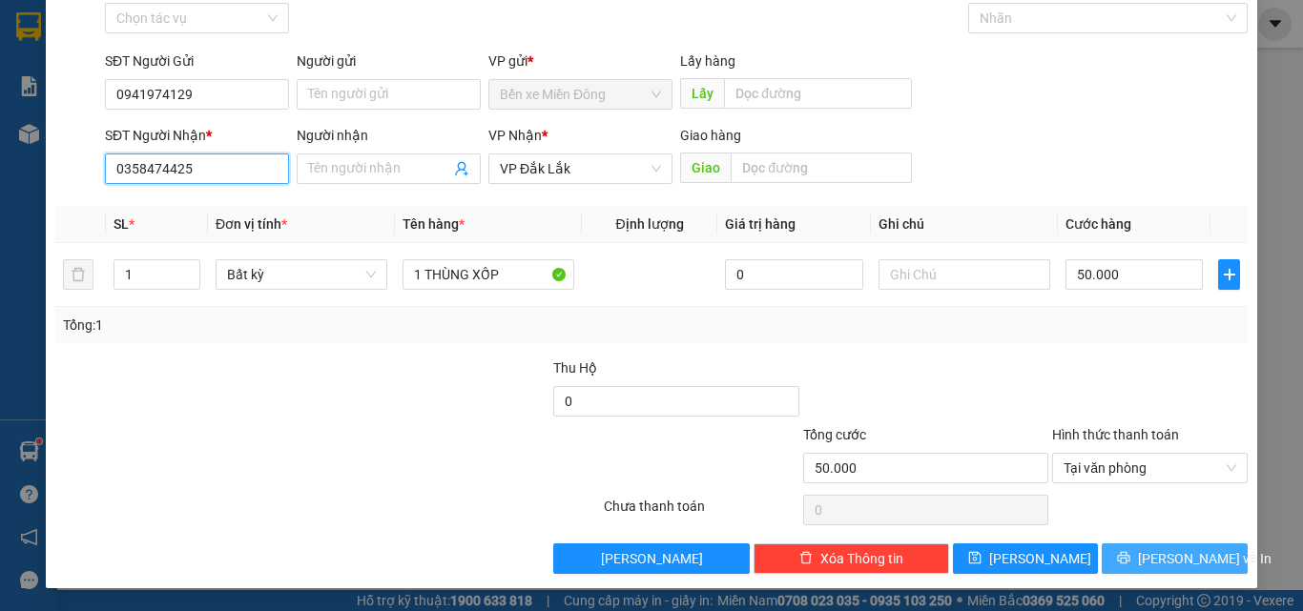
type input "0358474425"
click at [1175, 552] on span "[PERSON_NAME] và In" at bounding box center [1205, 558] width 134 height 21
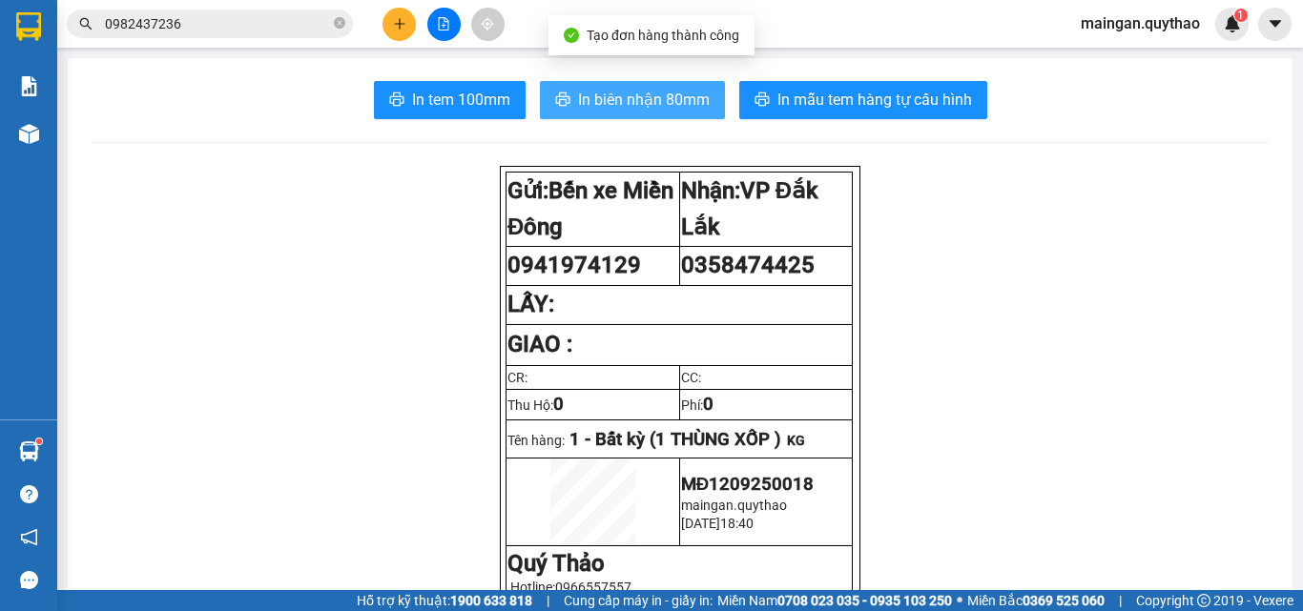
click at [687, 81] on button "In biên nhận 80mm" at bounding box center [632, 100] width 185 height 38
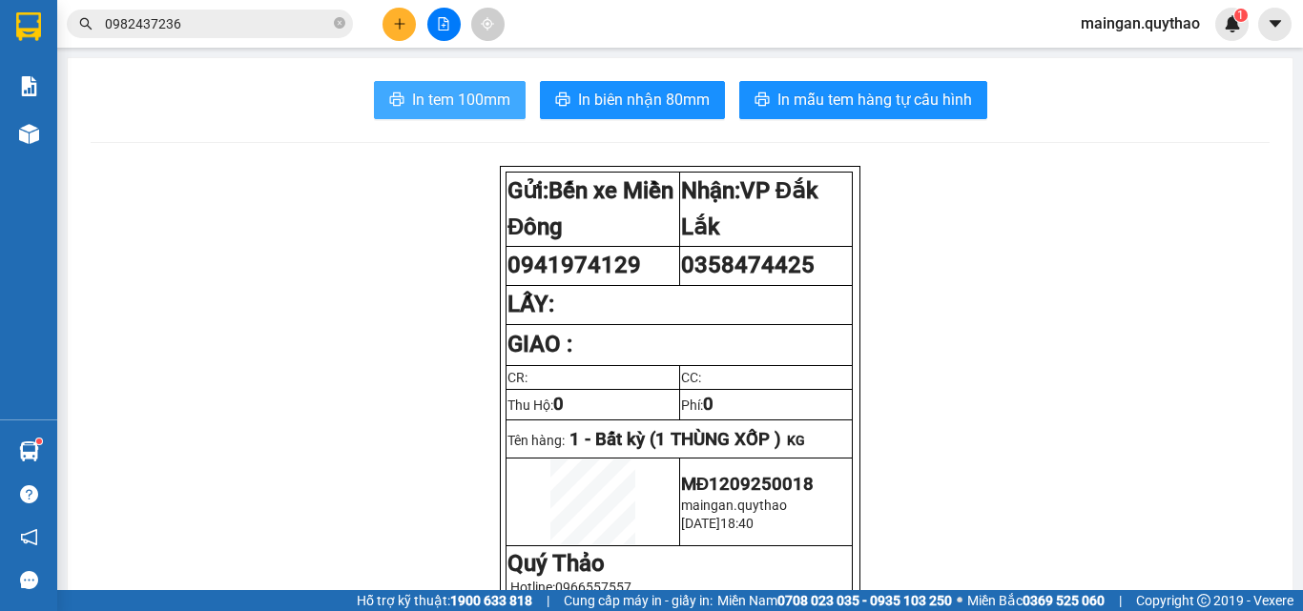
drag, startPoint x: 410, startPoint y: 102, endPoint x: 429, endPoint y: 98, distance: 19.5
click at [412, 102] on span "In tem 100mm" at bounding box center [461, 100] width 98 height 24
